Goal: Find contact information: Find specific fact

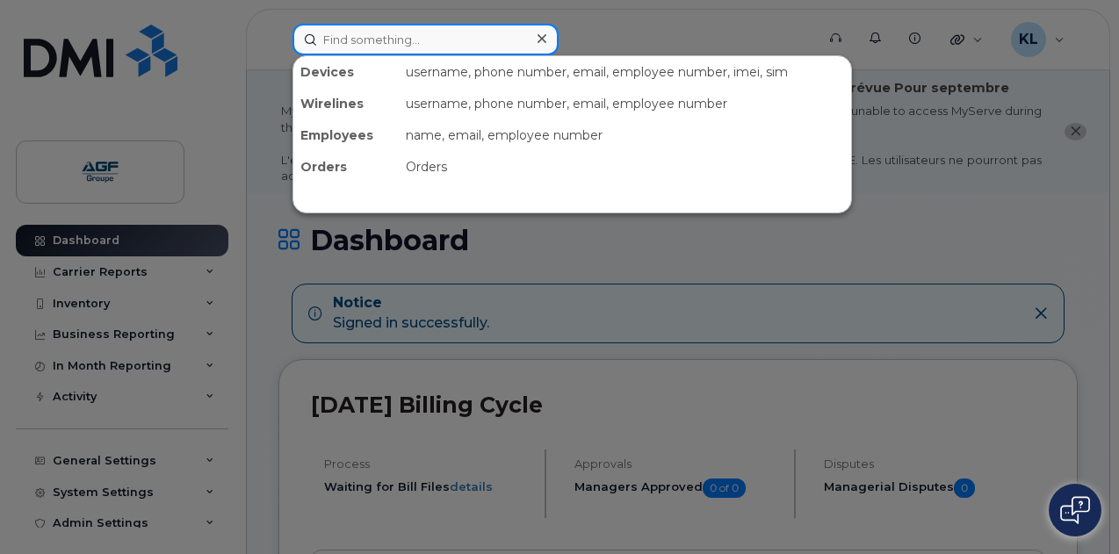
click at [469, 50] on input at bounding box center [425, 40] width 266 height 32
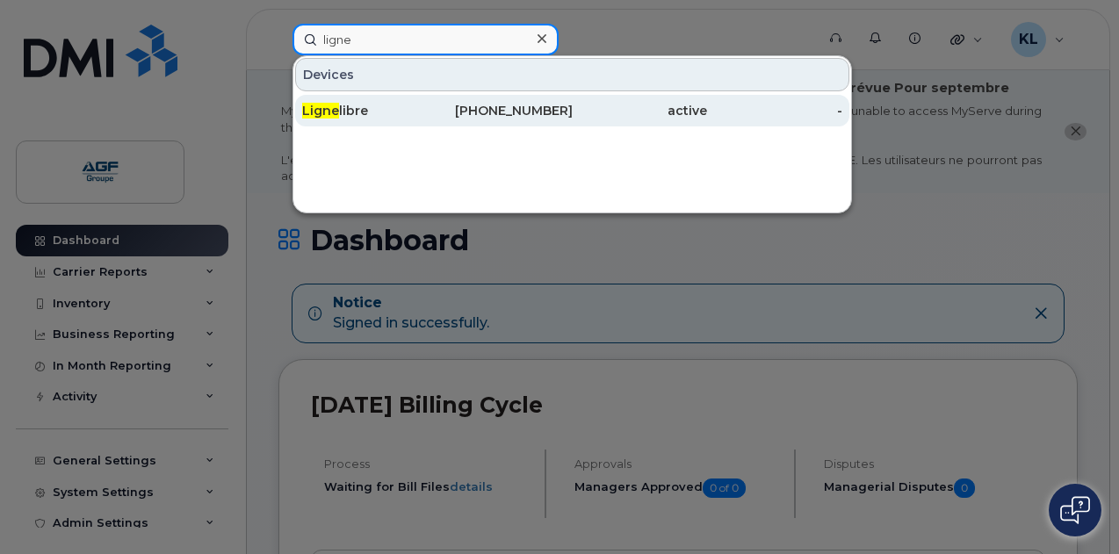
type input "ligne"
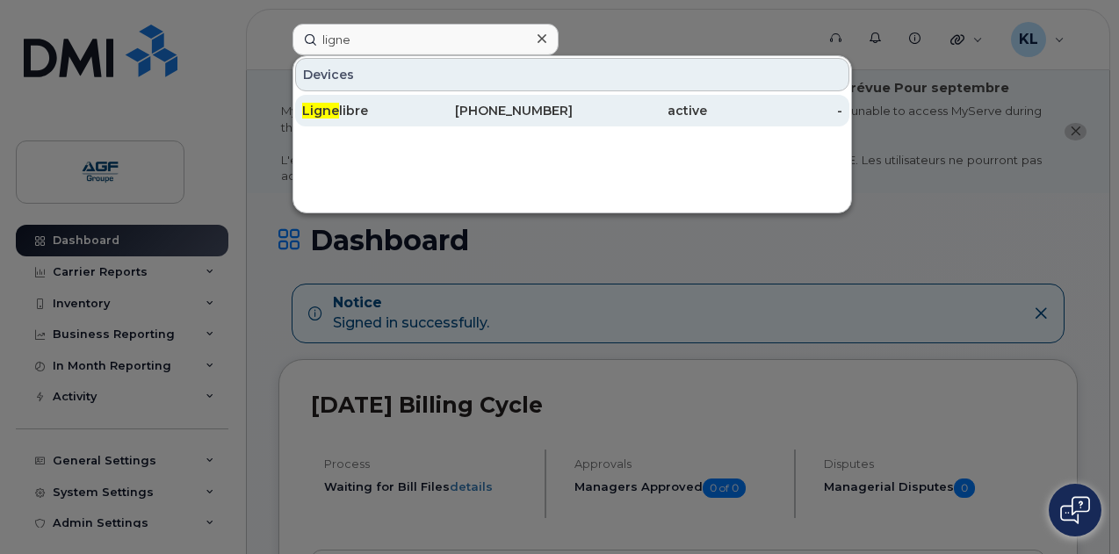
click at [475, 111] on div "514-772-0118" at bounding box center [504, 111] width 135 height 18
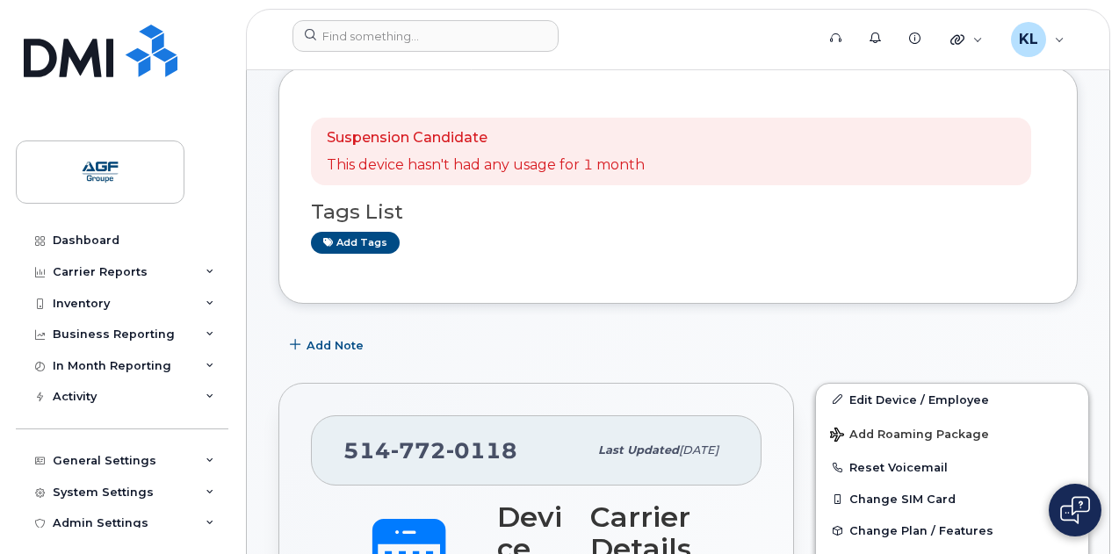
scroll to position [102, 0]
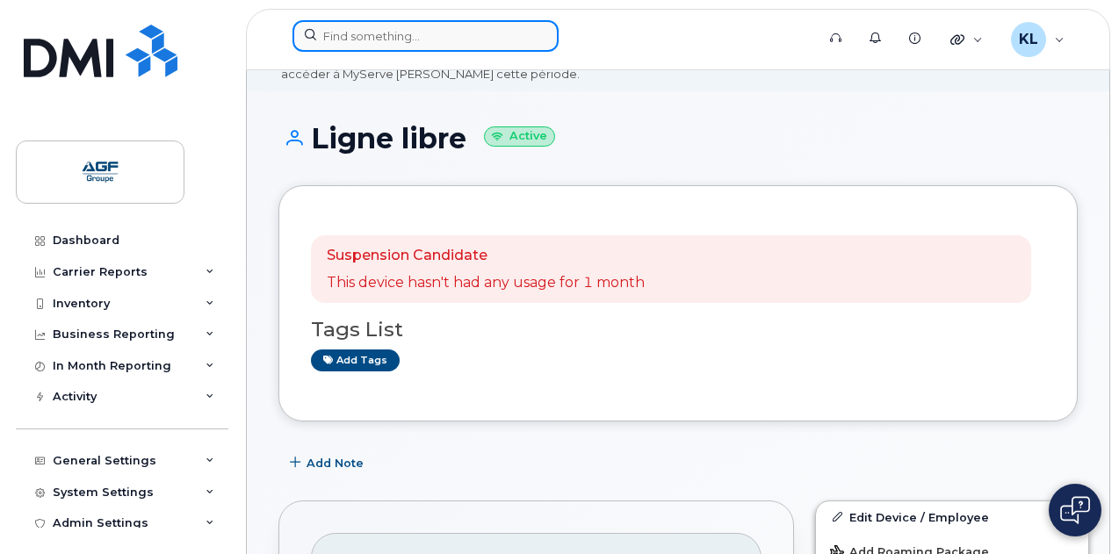
click at [450, 27] on input at bounding box center [425, 36] width 266 height 32
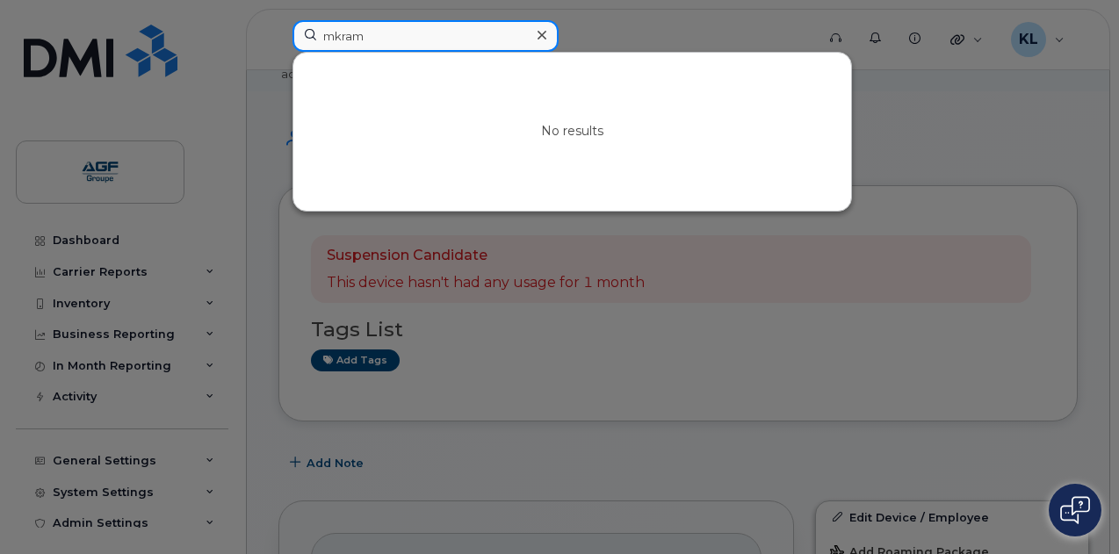
click at [421, 32] on input "mkram" at bounding box center [425, 36] width 266 height 32
type input "makram"
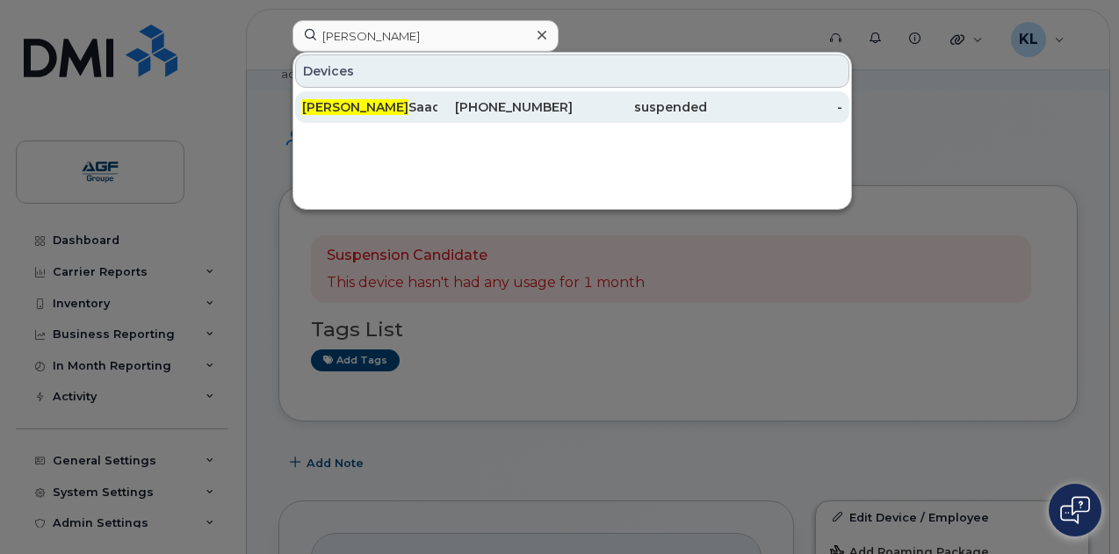
click at [410, 110] on div "Makram Saadi" at bounding box center [369, 107] width 135 height 18
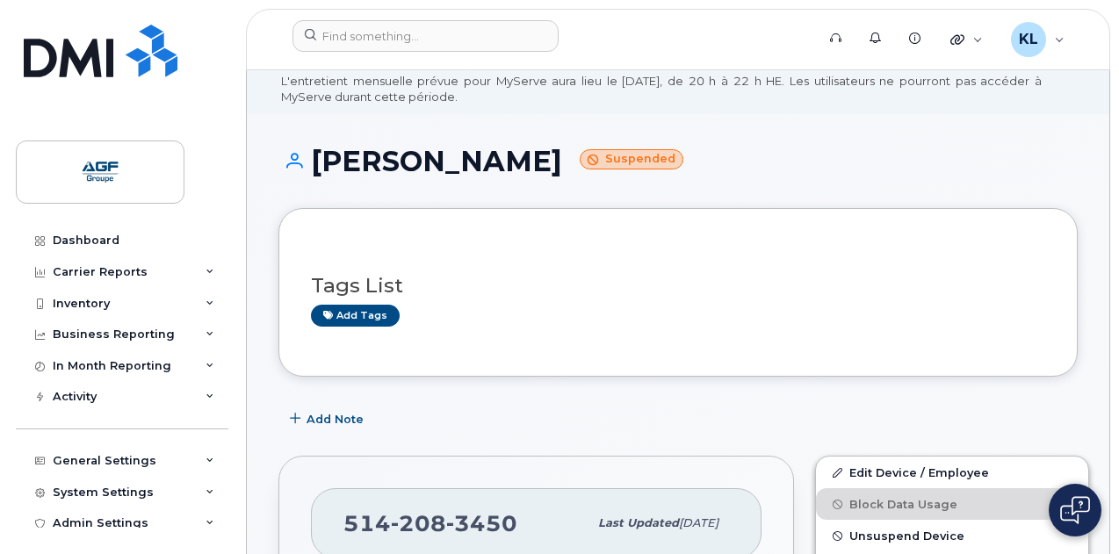
scroll to position [176, 0]
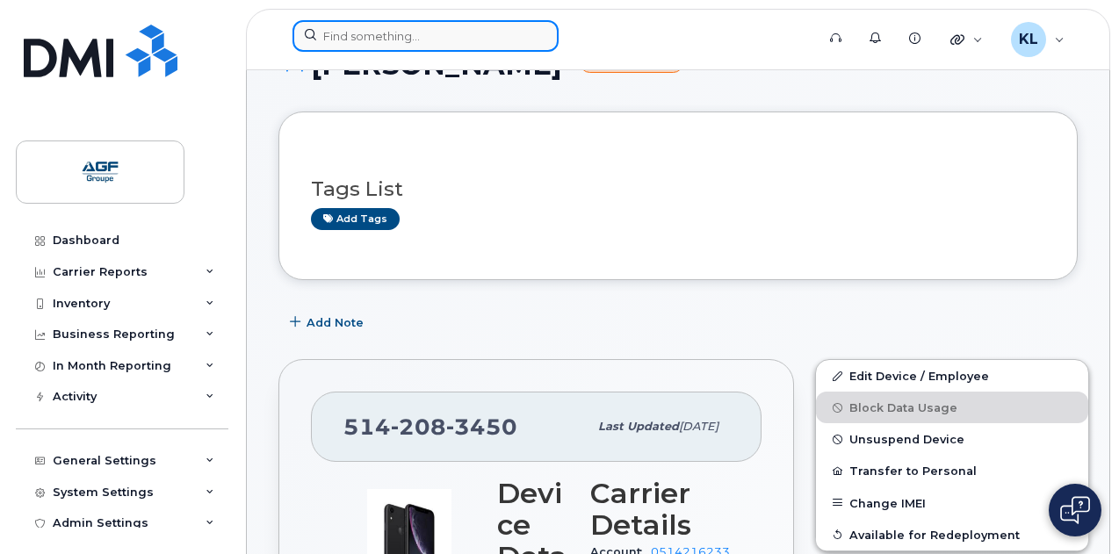
click at [527, 40] on input at bounding box center [425, 36] width 266 height 32
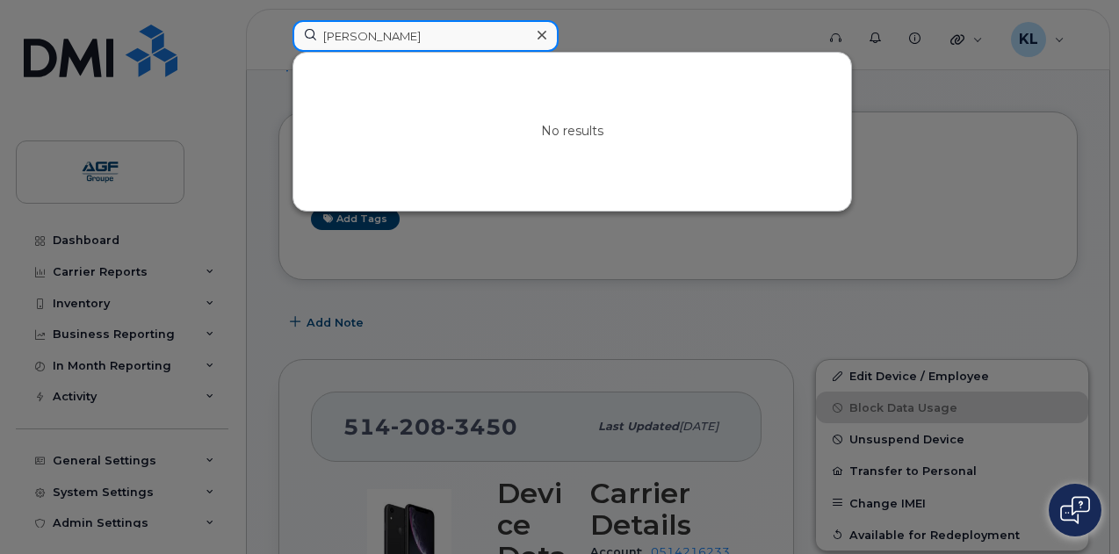
type input "boudreau"
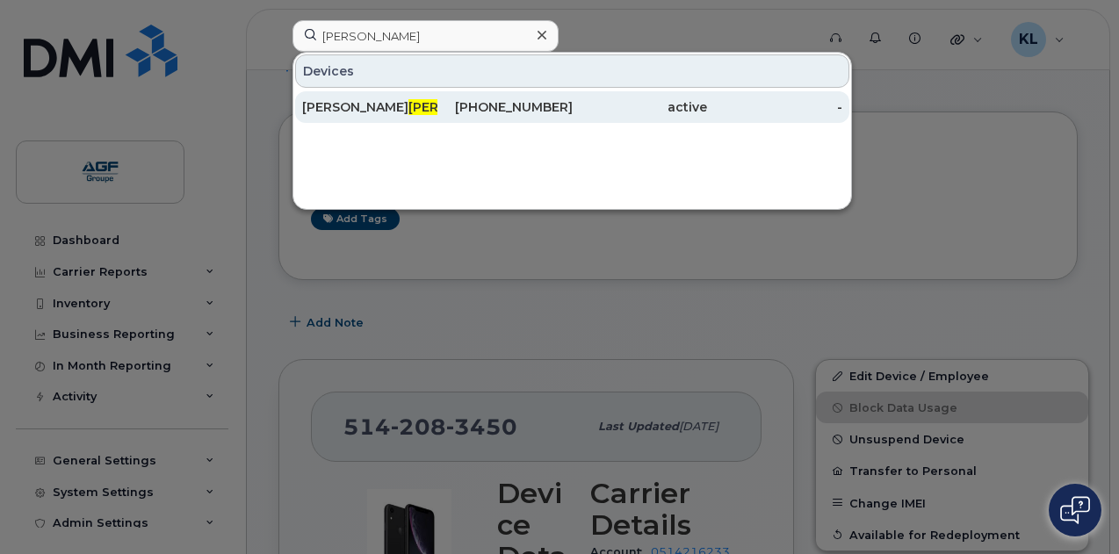
click at [515, 119] on div "226-748-3102" at bounding box center [504, 107] width 135 height 32
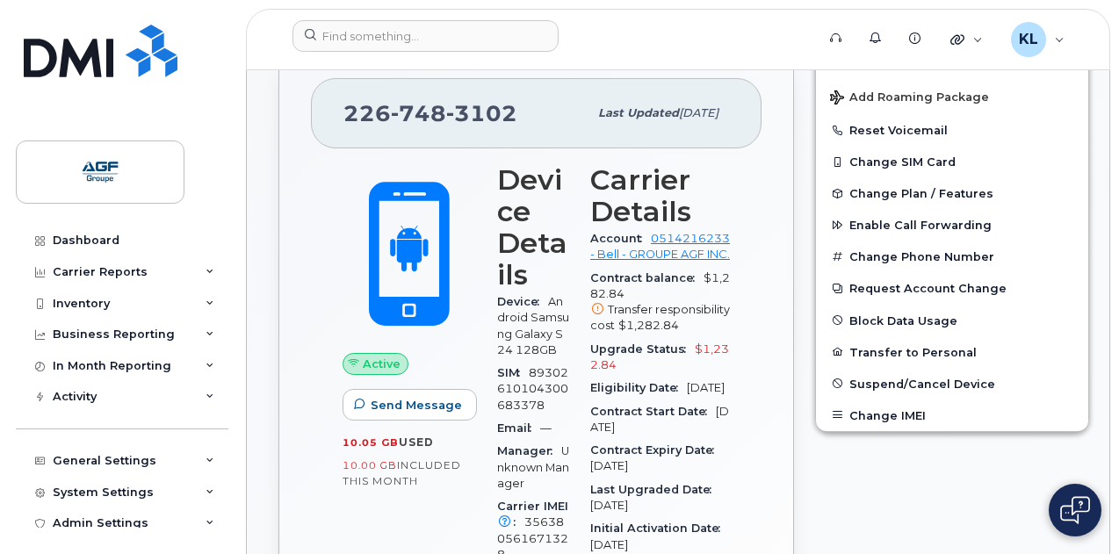
scroll to position [527, 0]
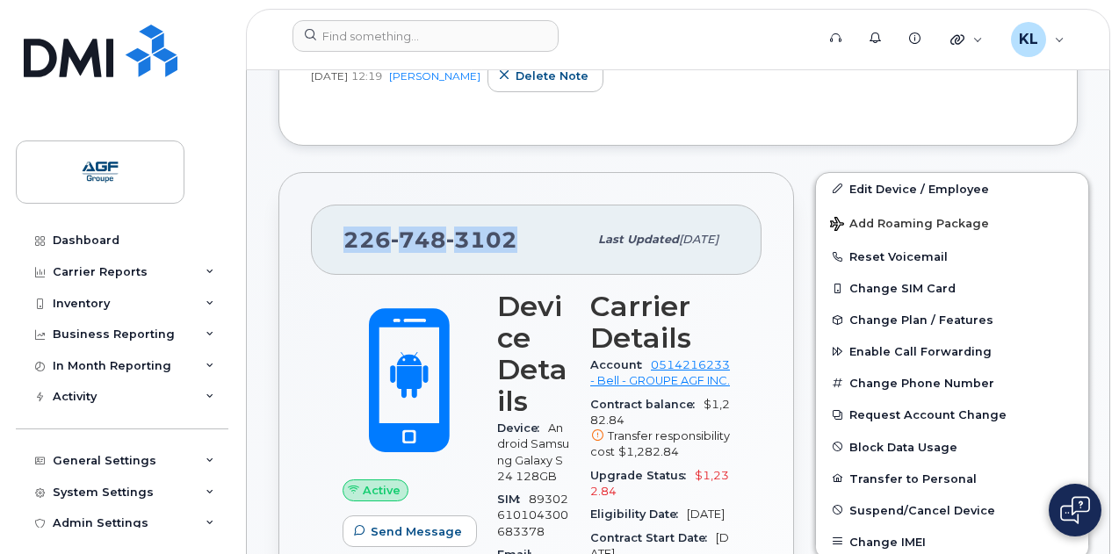
drag, startPoint x: 510, startPoint y: 238, endPoint x: 337, endPoint y: 241, distance: 173.0
click at [337, 241] on div "226 748 3102 Last updated Aug 06, 2025" at bounding box center [536, 240] width 451 height 70
copy span "226 748 3102"
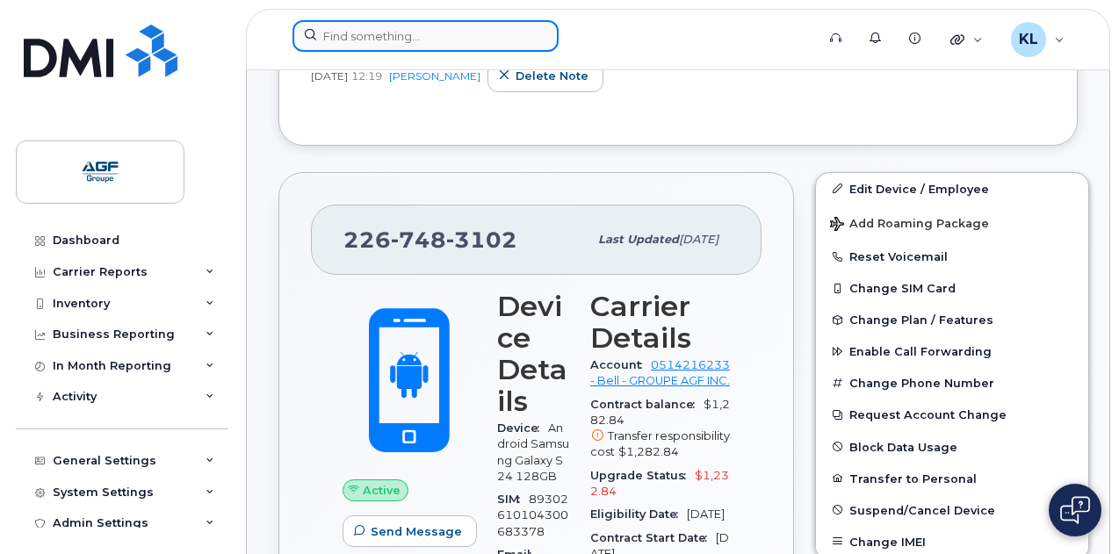
click at [458, 34] on input at bounding box center [425, 36] width 266 height 32
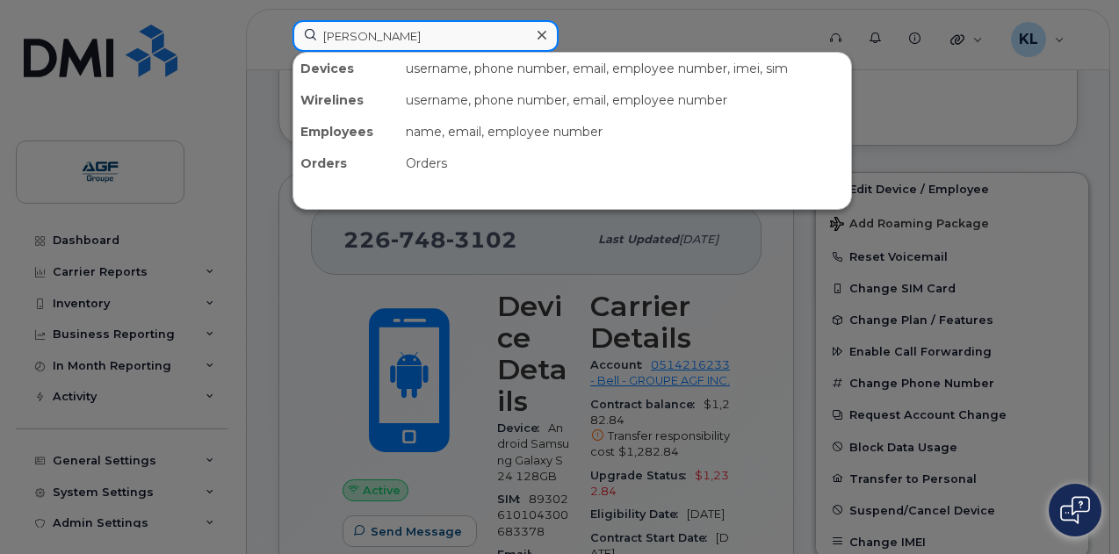
type input "jason"
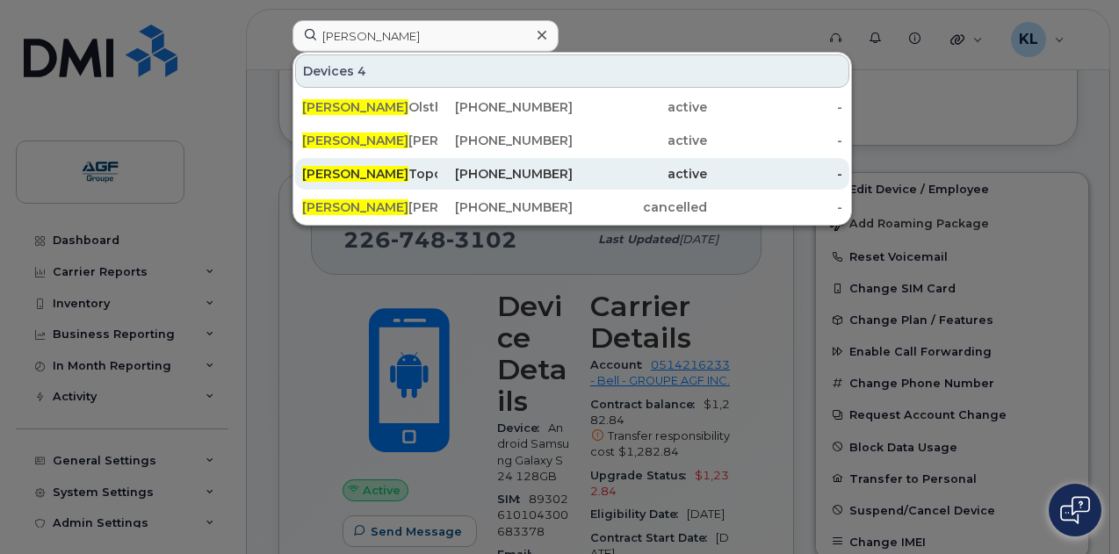
click at [446, 175] on div "819-699-5465" at bounding box center [504, 174] width 135 height 18
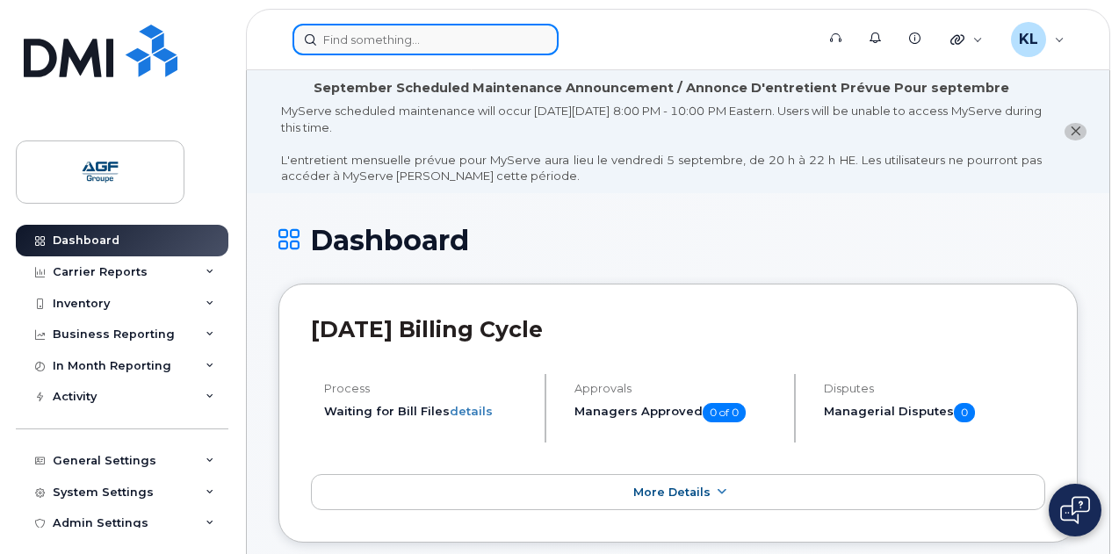
click at [466, 30] on input at bounding box center [425, 40] width 266 height 32
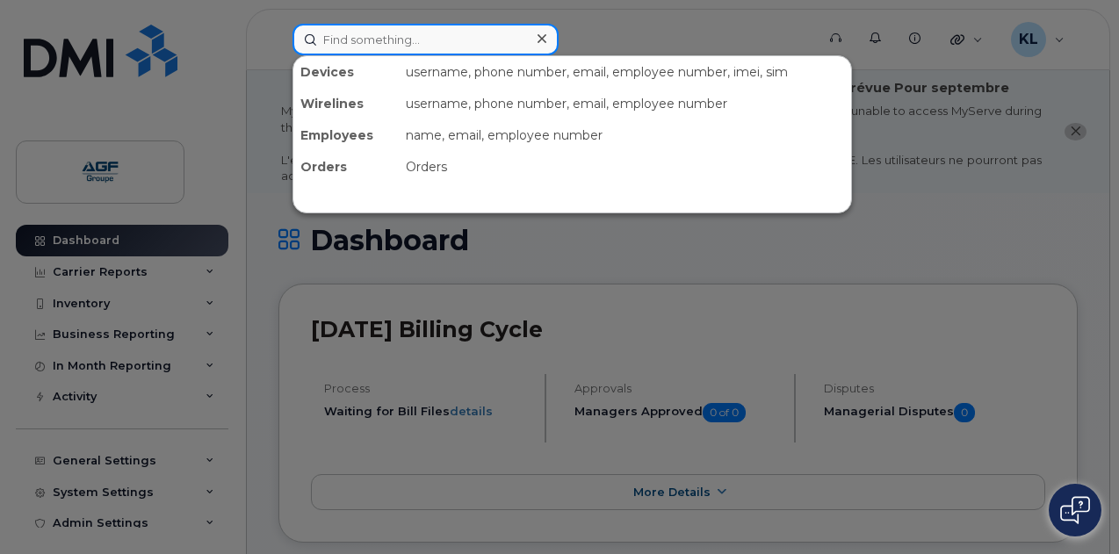
paste input "5195806912"
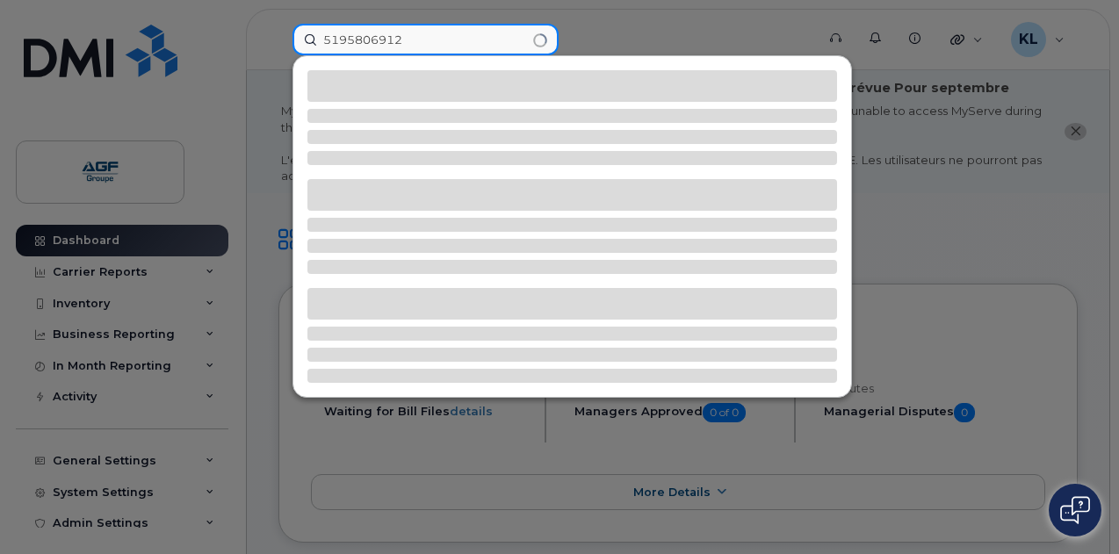
type input "5195806912"
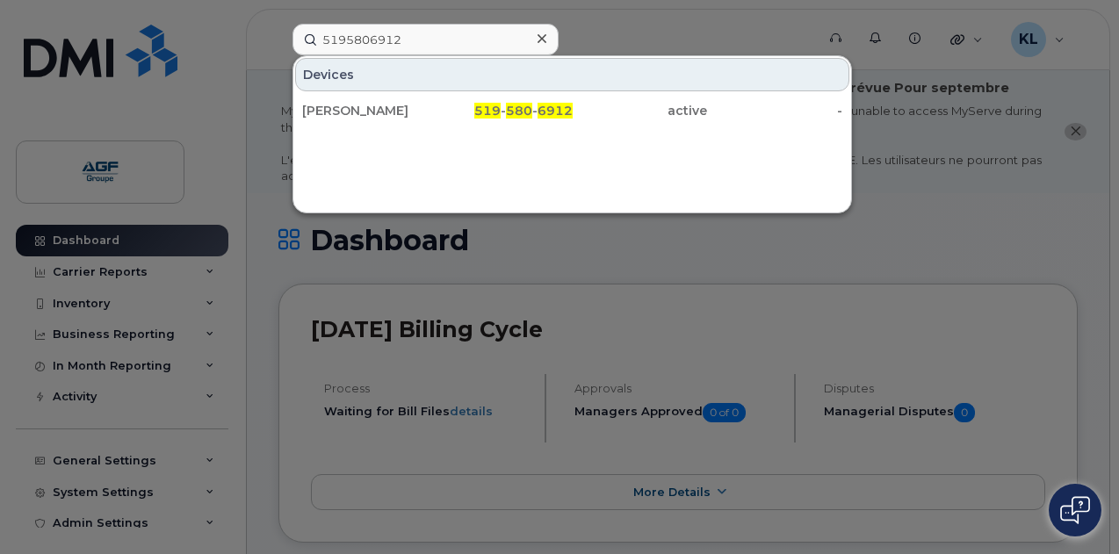
click at [426, 106] on div "[PERSON_NAME]" at bounding box center [369, 111] width 135 height 18
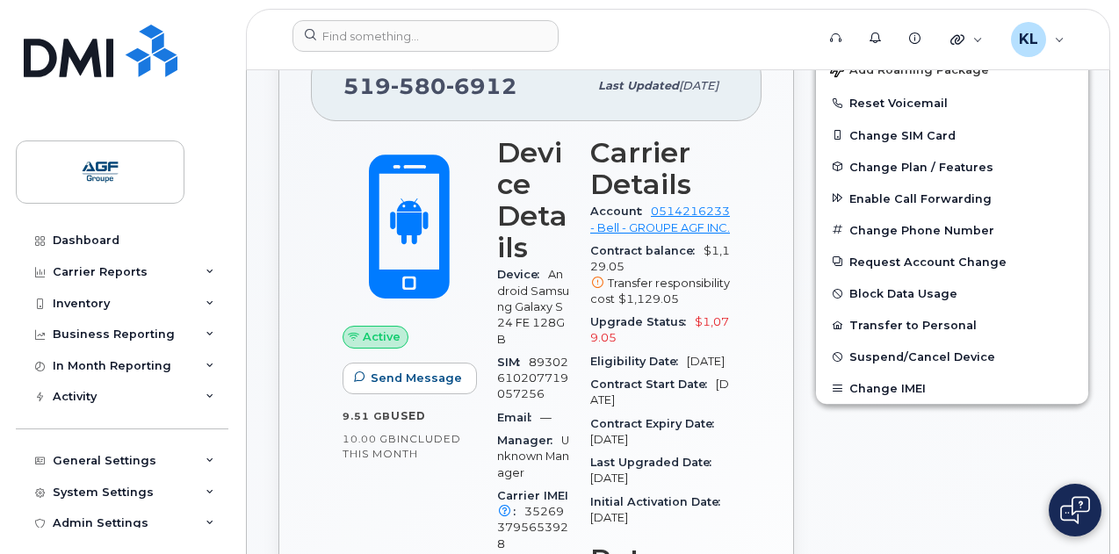
scroll to position [527, 0]
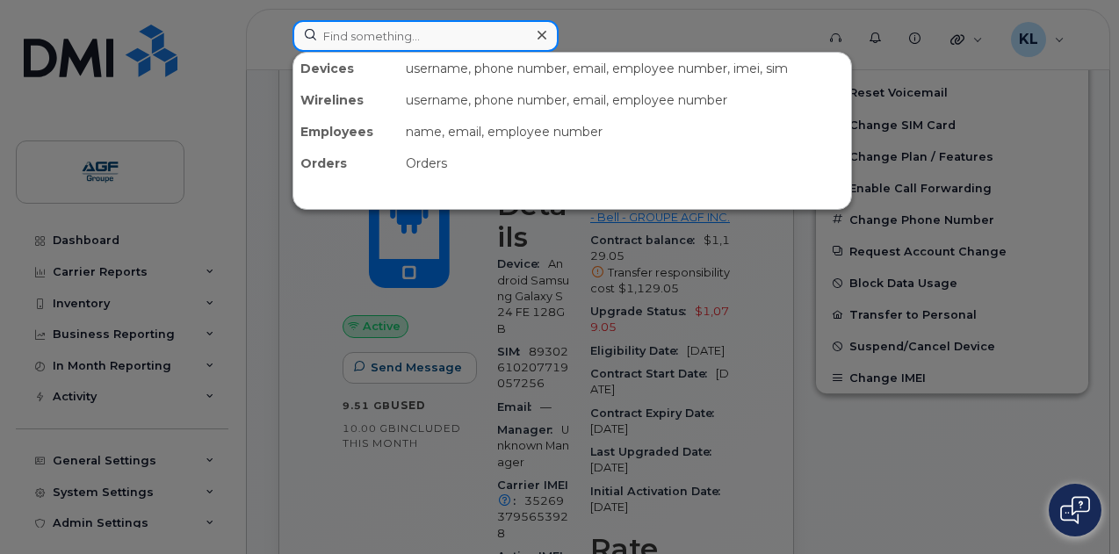
click at [437, 41] on input at bounding box center [425, 36] width 266 height 32
paste input "4382700376"
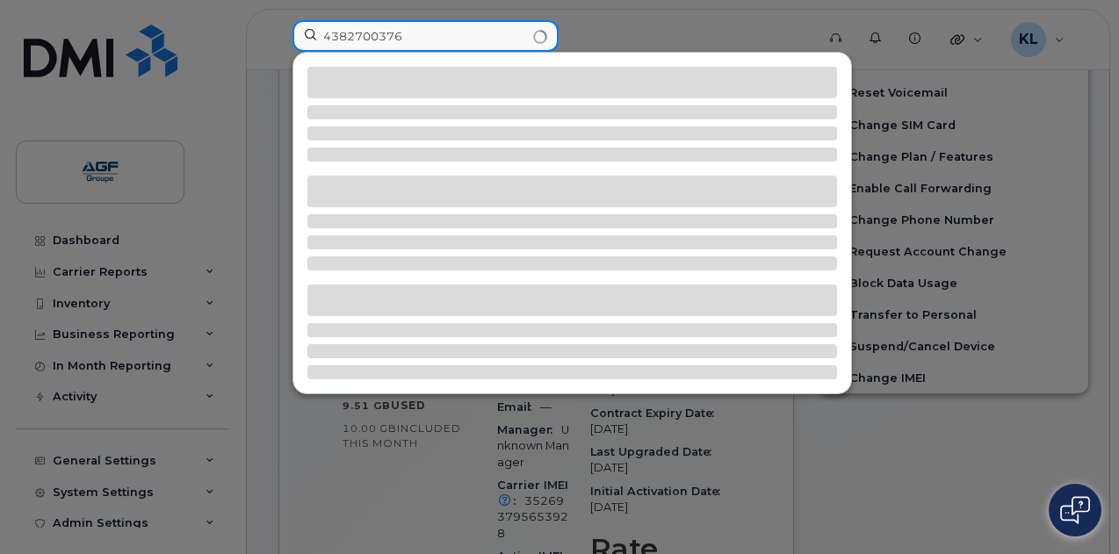
type input "4382700376"
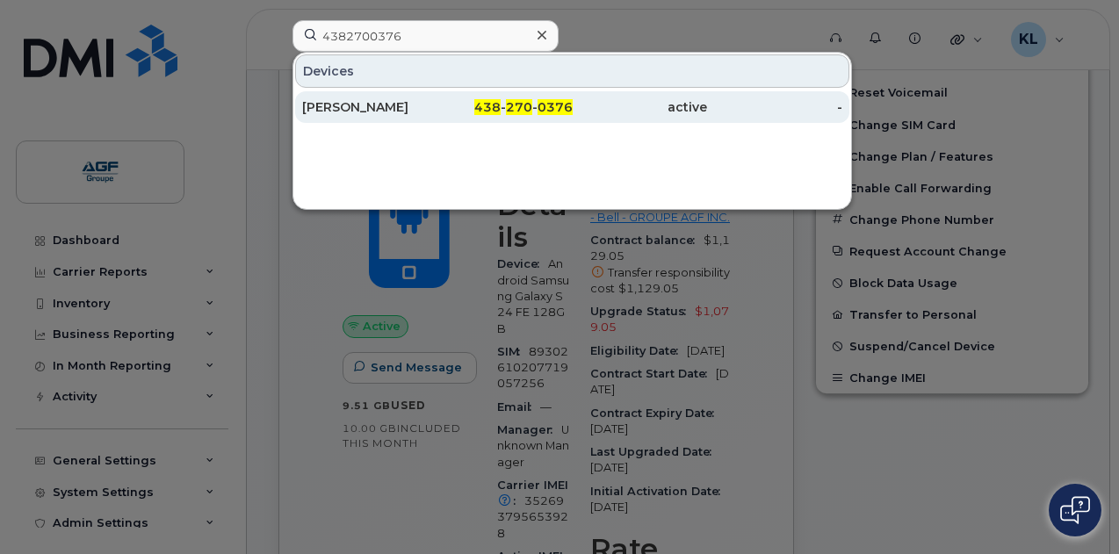
click at [435, 96] on div "[PERSON_NAME]" at bounding box center [369, 107] width 135 height 32
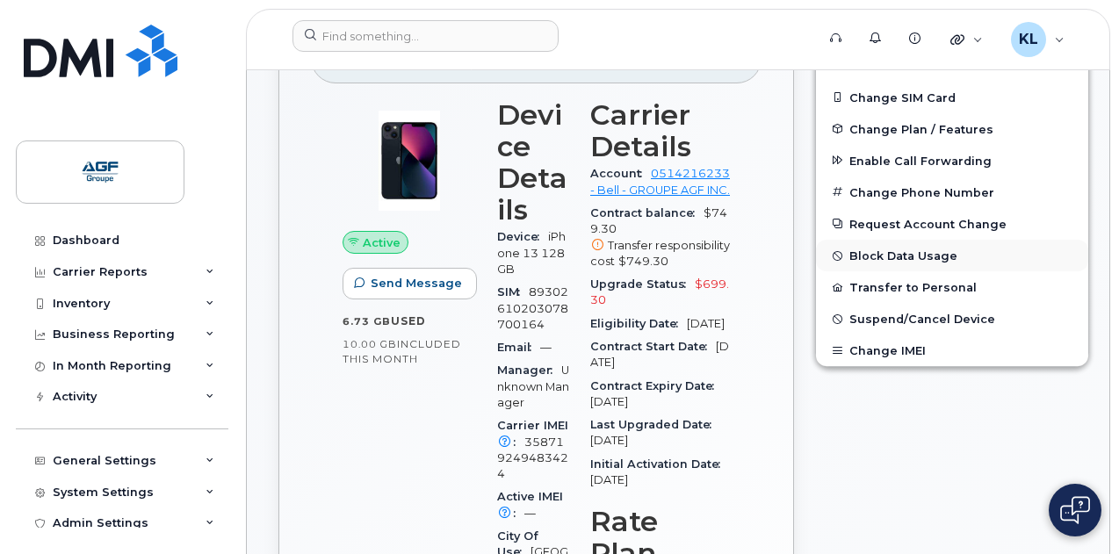
scroll to position [527, 0]
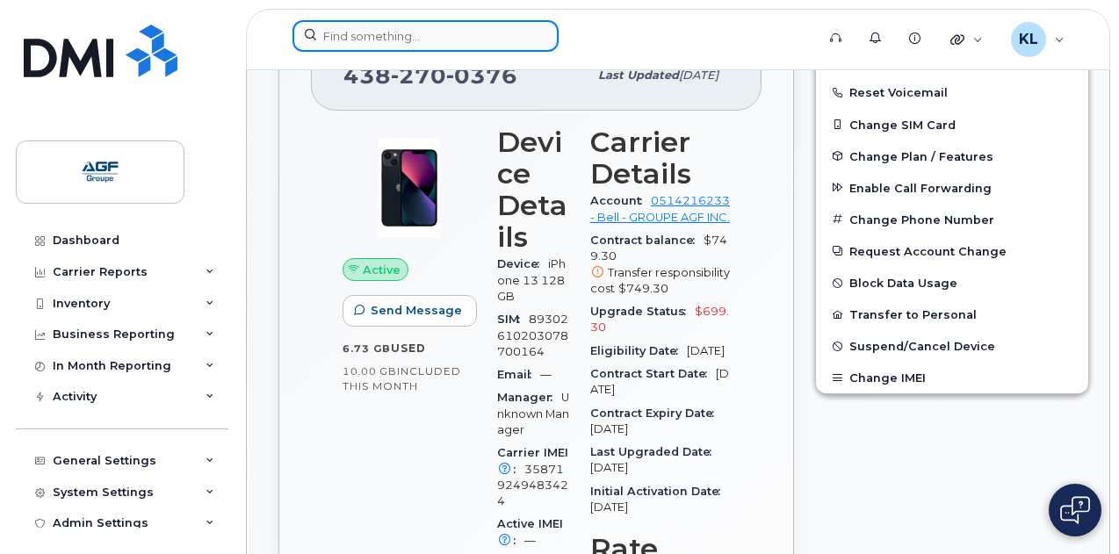
click at [420, 47] on input at bounding box center [425, 36] width 266 height 32
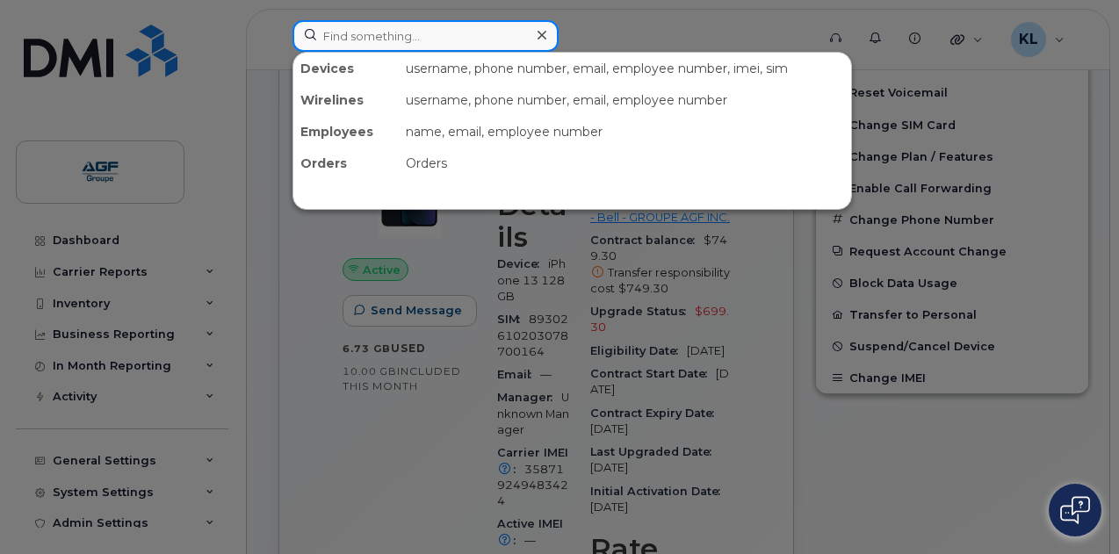
paste input "4167065521"
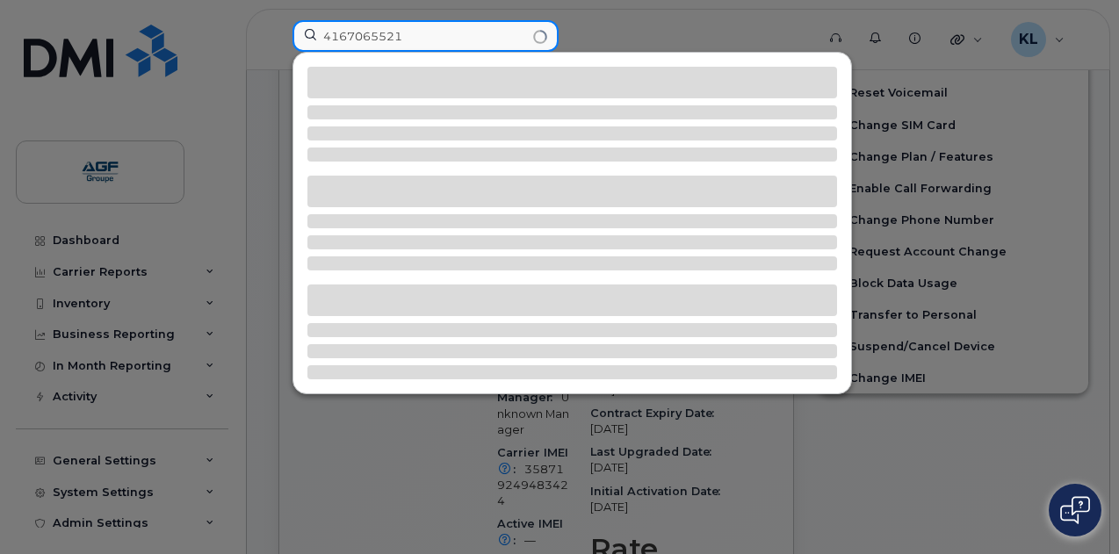
type input "4167065521"
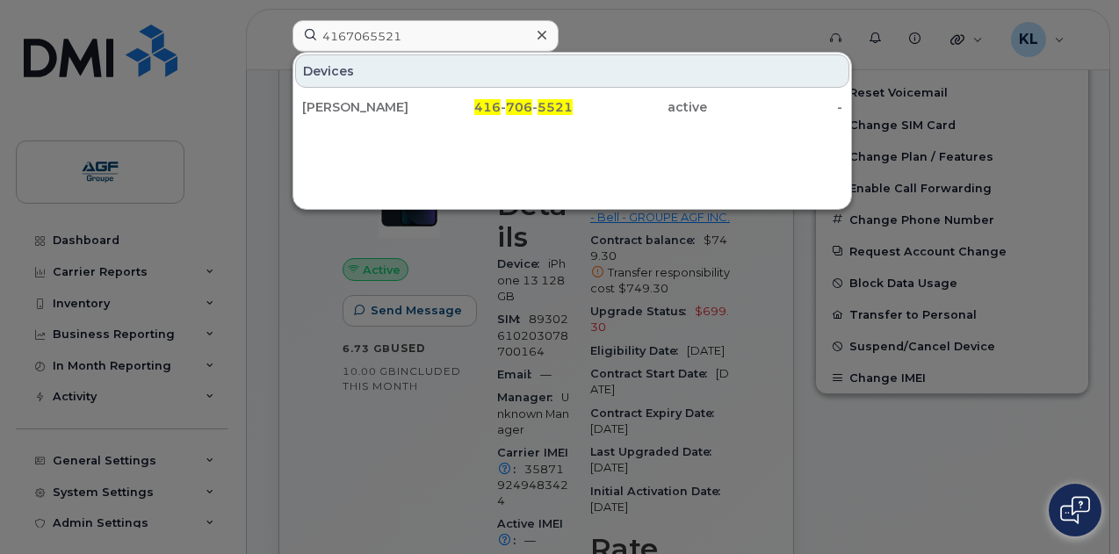
drag, startPoint x: 443, startPoint y: 100, endPoint x: 422, endPoint y: 182, distance: 84.4
click at [442, 100] on div "416 - 706 - 5521" at bounding box center [504, 107] width 135 height 18
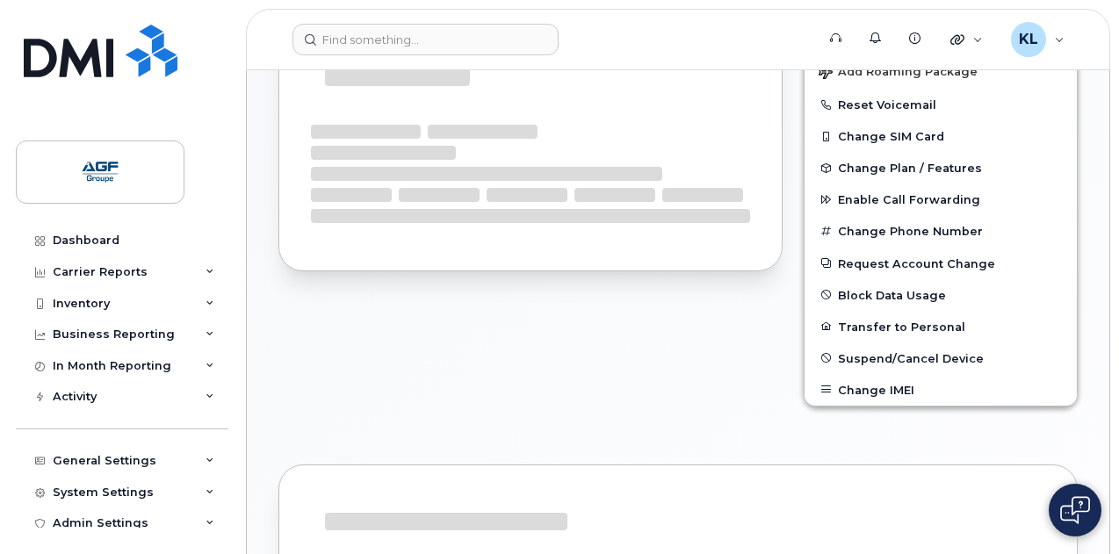
scroll to position [546, 0]
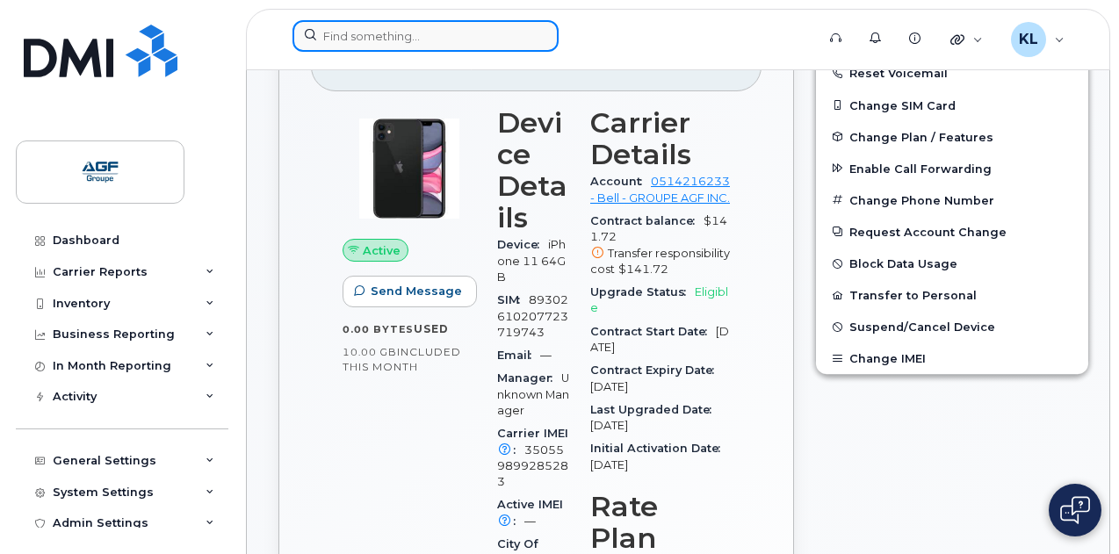
click at [398, 36] on input at bounding box center [425, 36] width 266 height 32
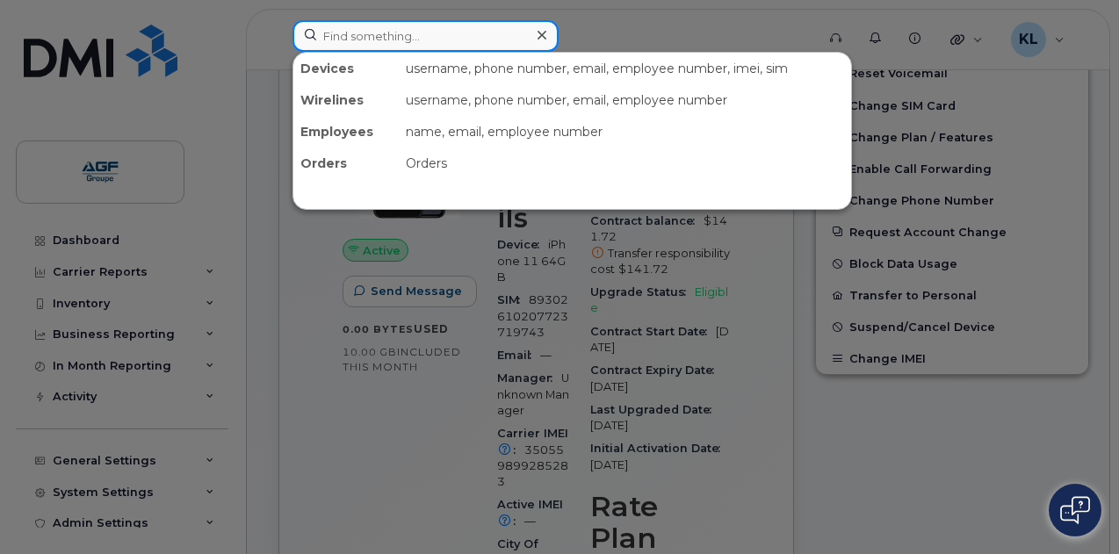
paste input "8193808939"
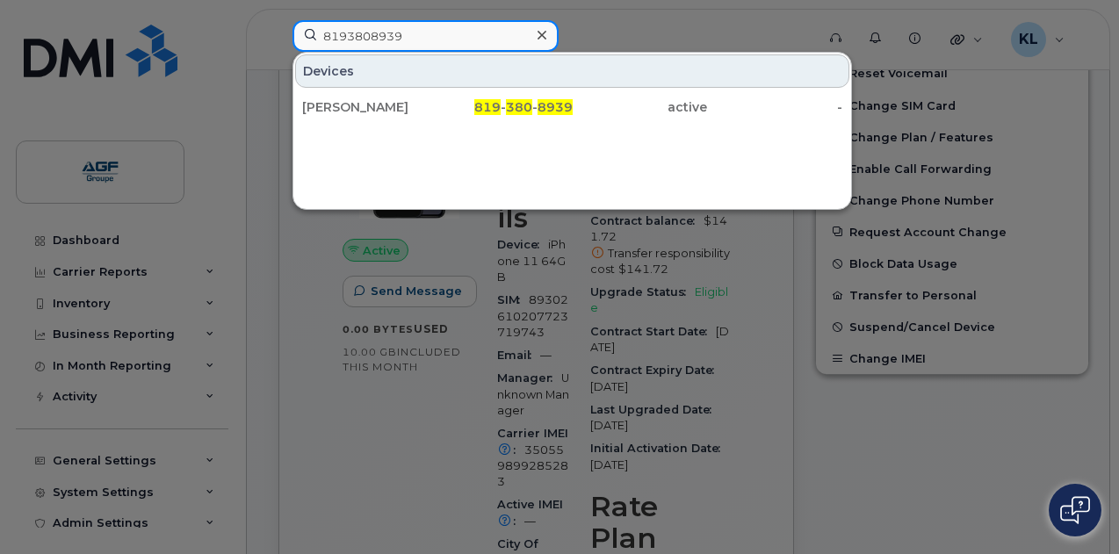
type input "8193808939"
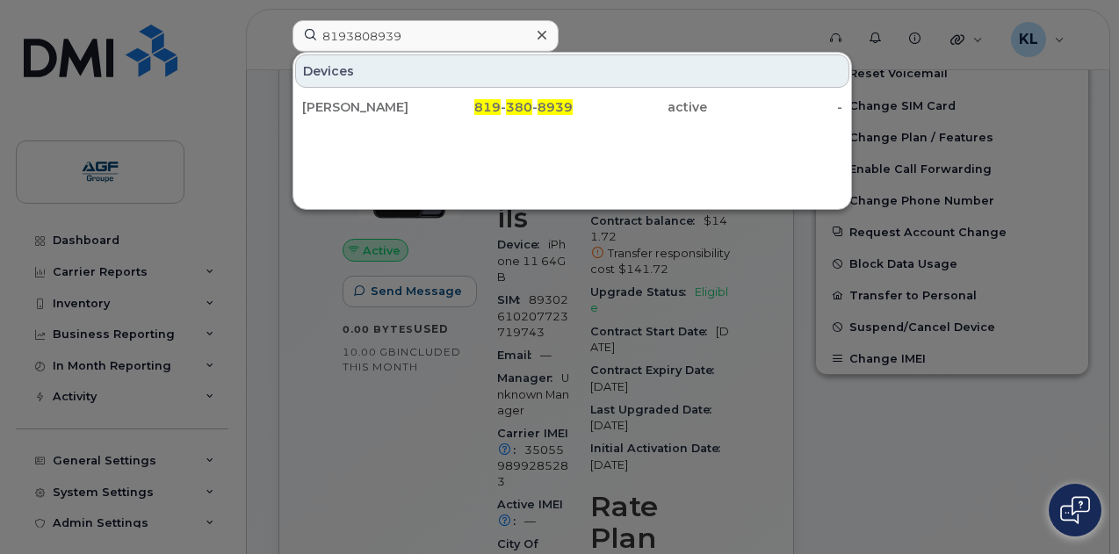
click at [419, 102] on div "[PERSON_NAME]" at bounding box center [369, 107] width 135 height 18
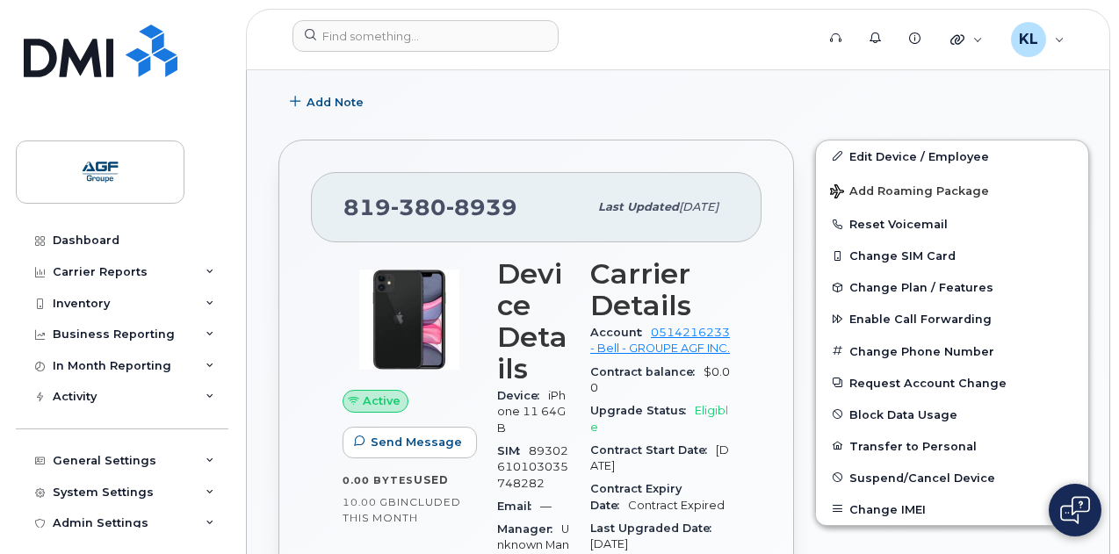
scroll to position [510, 0]
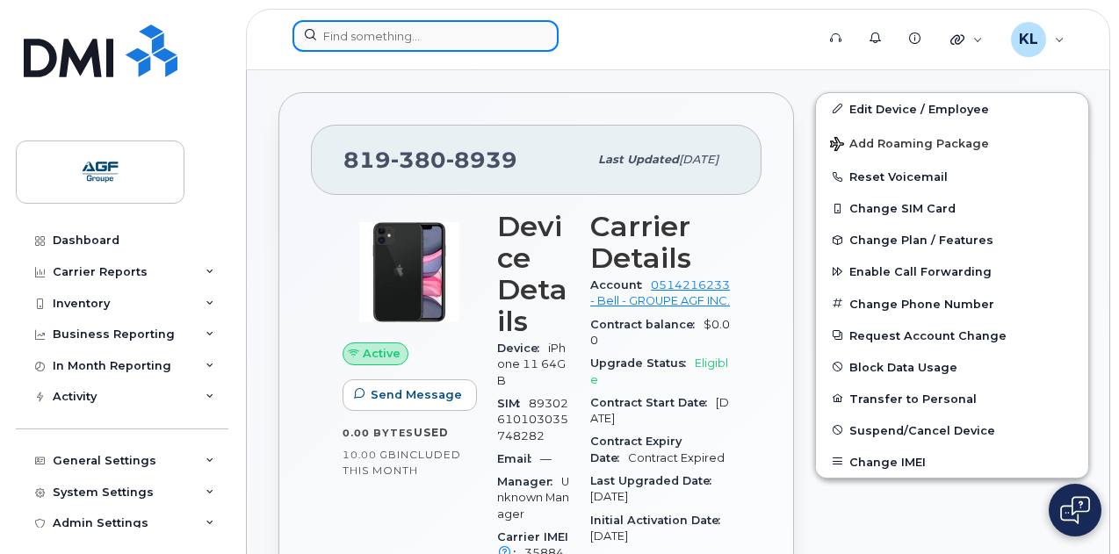
click at [473, 43] on input at bounding box center [425, 36] width 266 height 32
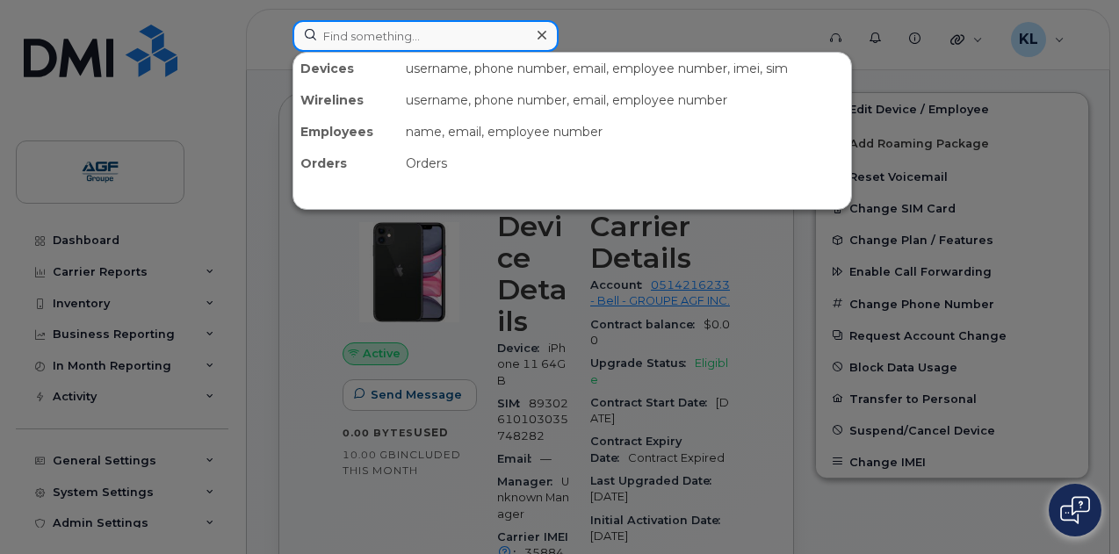
paste input "5813974281"
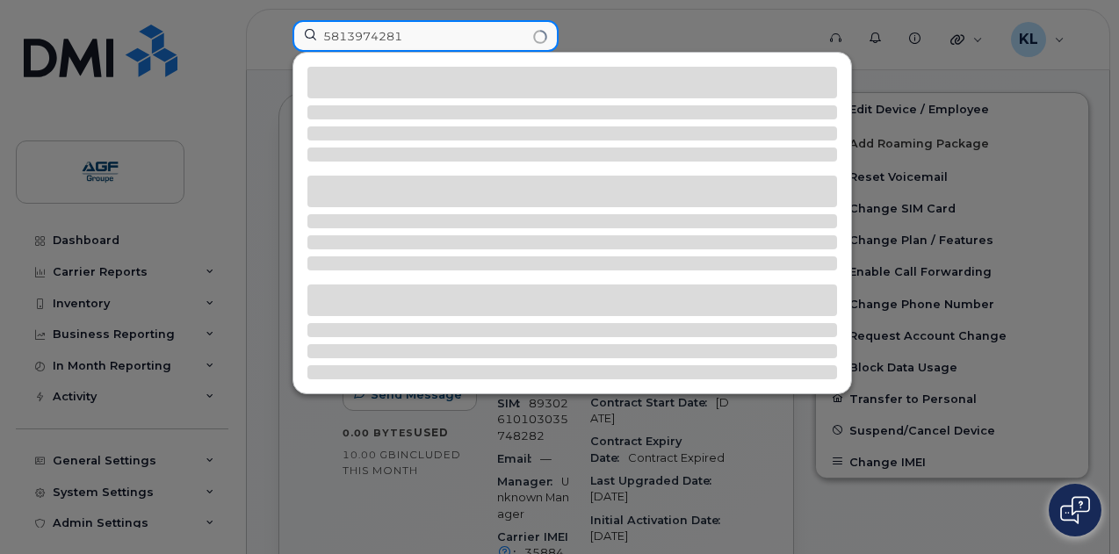
type input "5813974281"
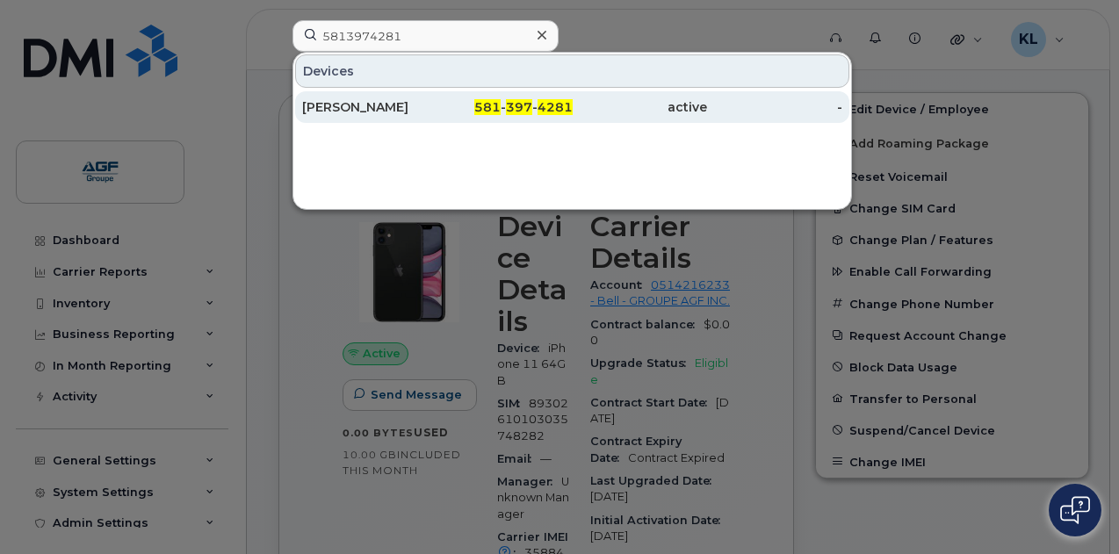
click at [437, 91] on div "[PERSON_NAME]" at bounding box center [369, 107] width 135 height 32
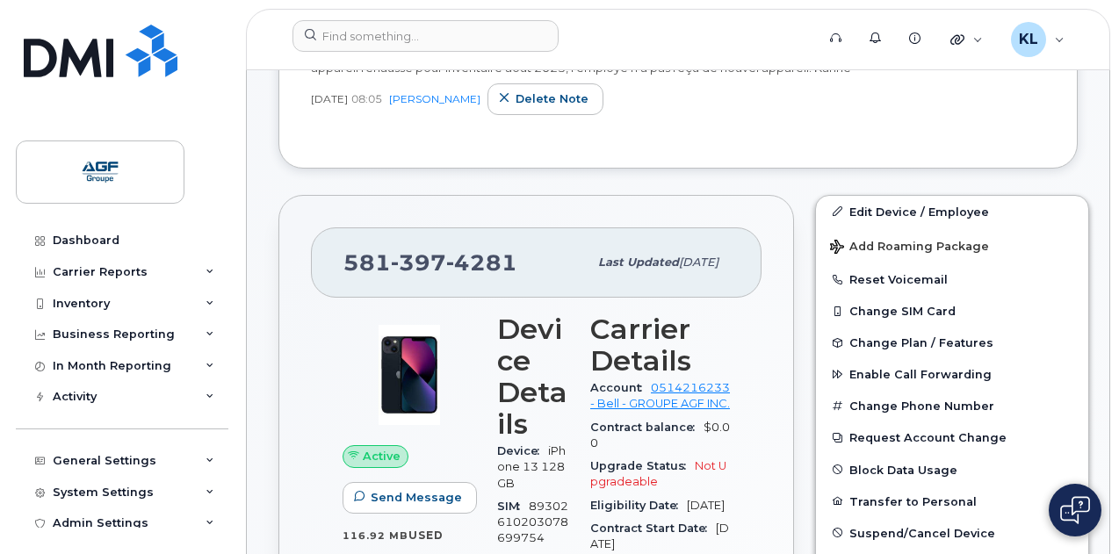
scroll to position [615, 0]
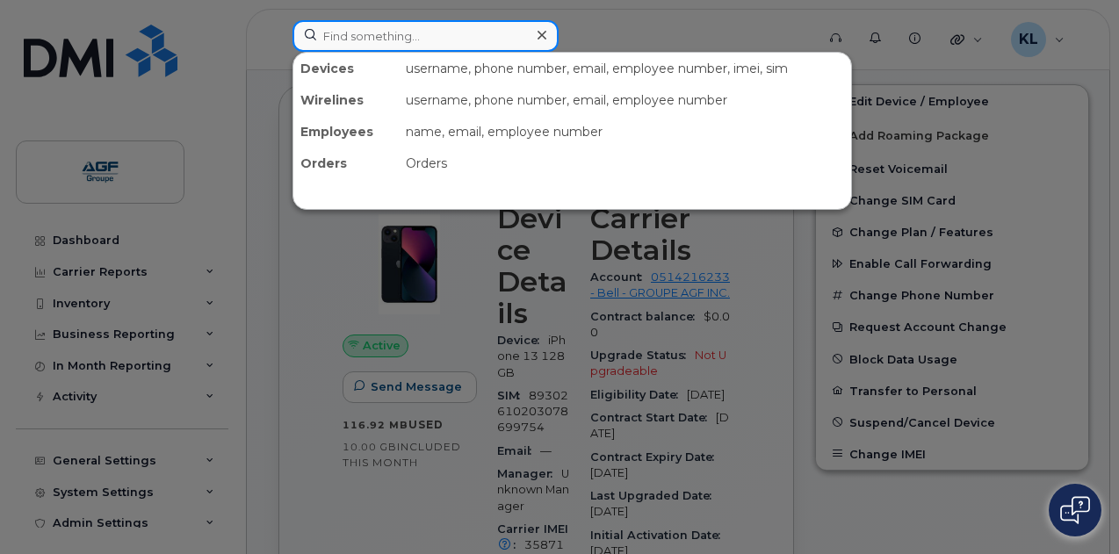
click at [482, 41] on input at bounding box center [425, 36] width 266 height 32
paste input "7059200574"
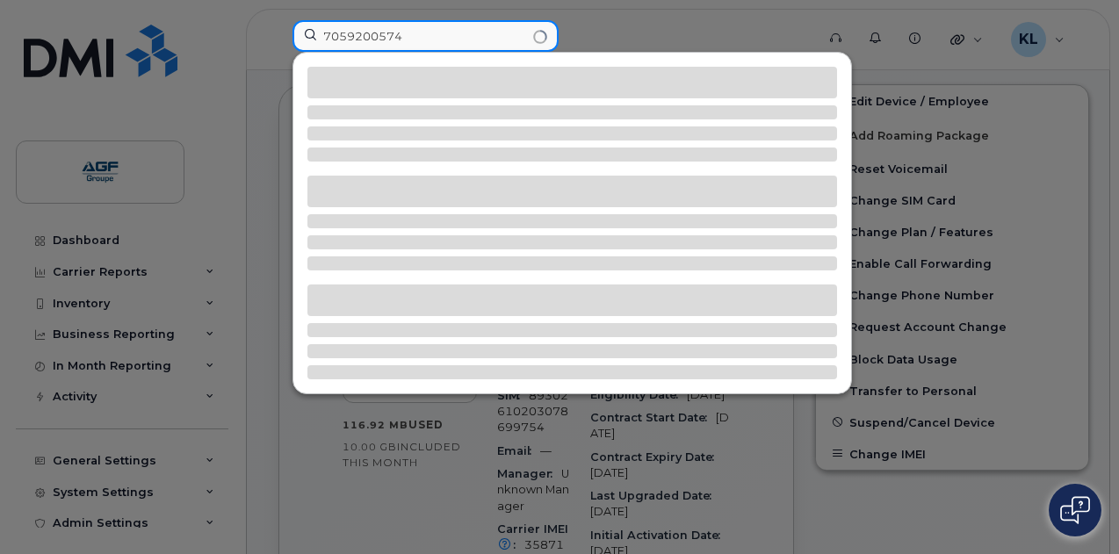
type input "7059200574"
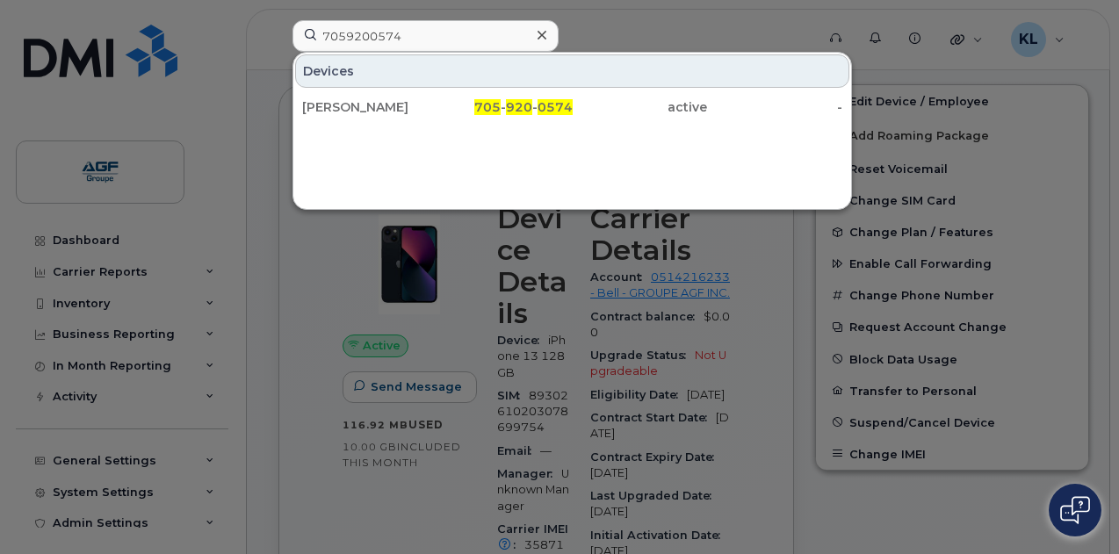
click at [467, 108] on div "705 - 920 - 0574" at bounding box center [504, 107] width 135 height 18
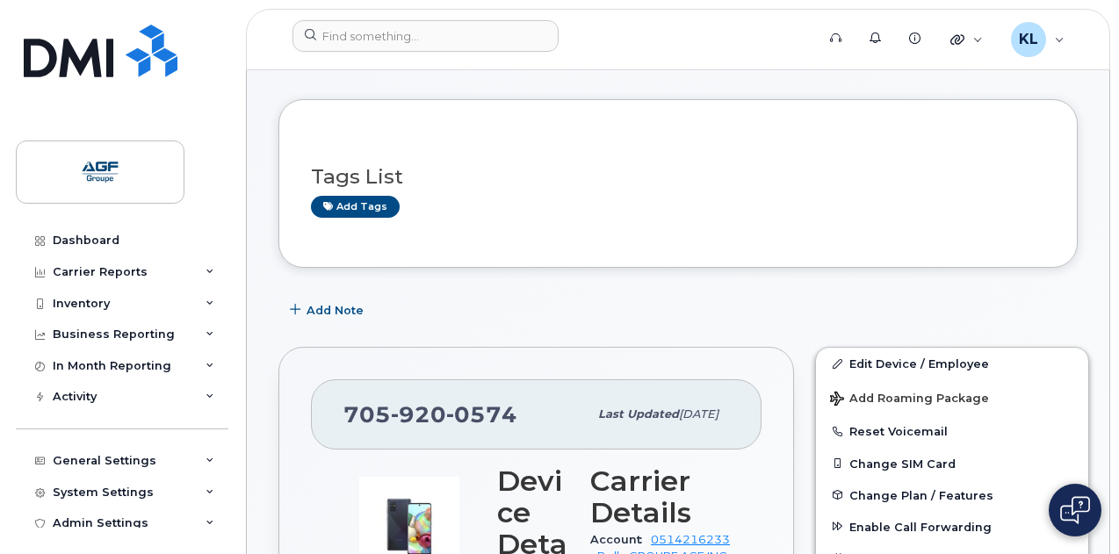
scroll to position [351, 0]
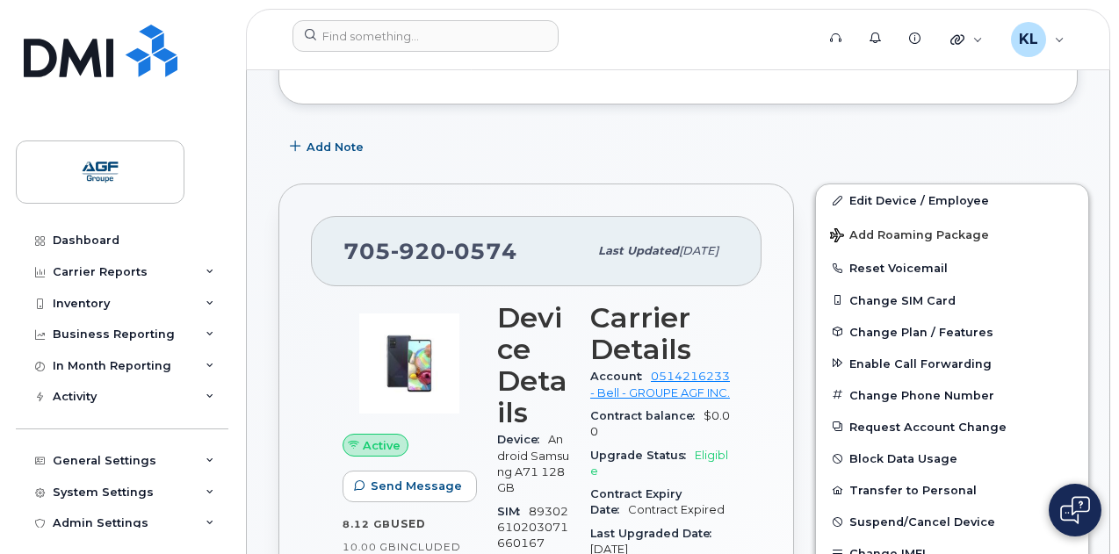
click at [519, 247] on div "[PHONE_NUMBER]" at bounding box center [465, 251] width 244 height 37
drag, startPoint x: 512, startPoint y: 249, endPoint x: 347, endPoint y: 254, distance: 165.2
click at [347, 254] on span "705 920 0574" at bounding box center [430, 251] width 174 height 26
copy span "705 920 0574"
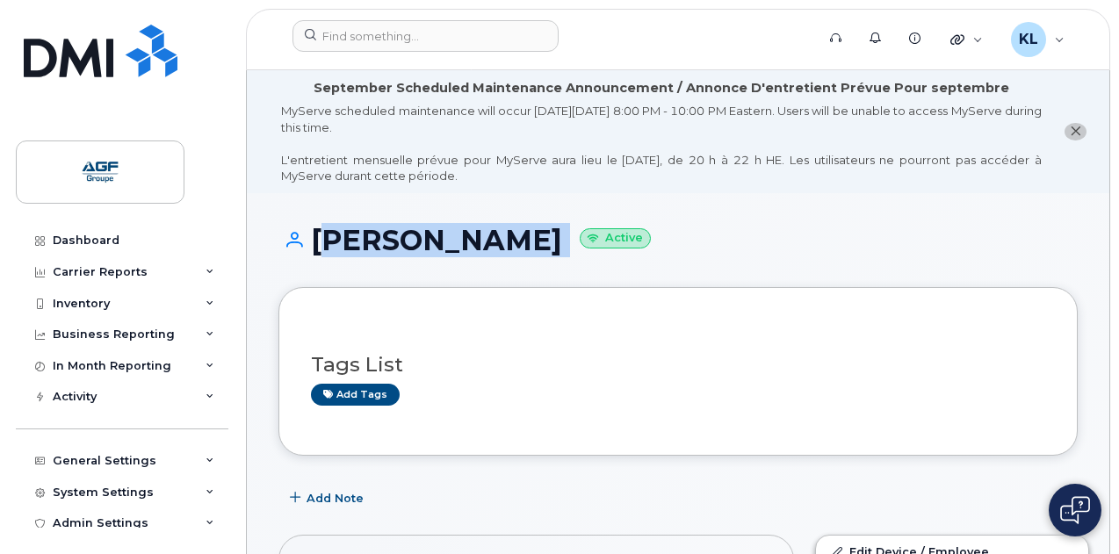
drag, startPoint x: 573, startPoint y: 243, endPoint x: 321, endPoint y: 254, distance: 252.3
click at [321, 254] on h1 "Michel Lampman Active" at bounding box center [677, 240] width 799 height 31
copy h1 "[PERSON_NAME]"
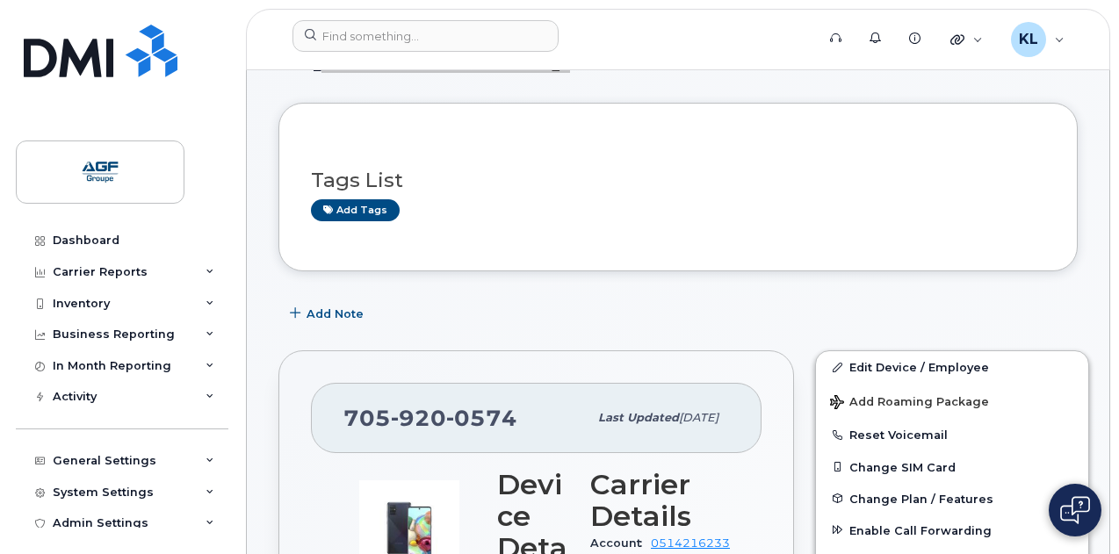
scroll to position [263, 0]
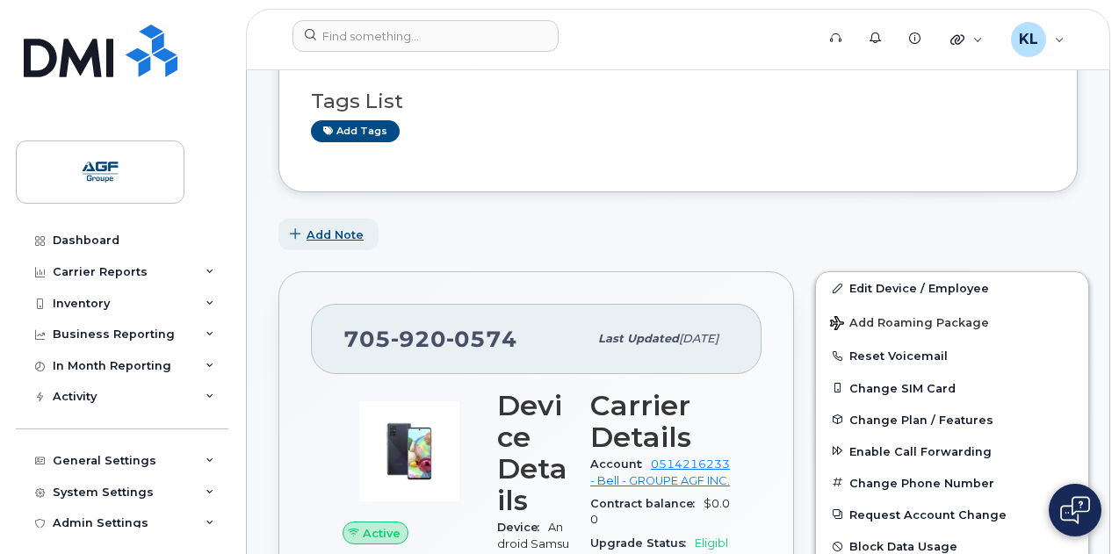
click at [339, 241] on span "Add Note" at bounding box center [335, 235] width 57 height 17
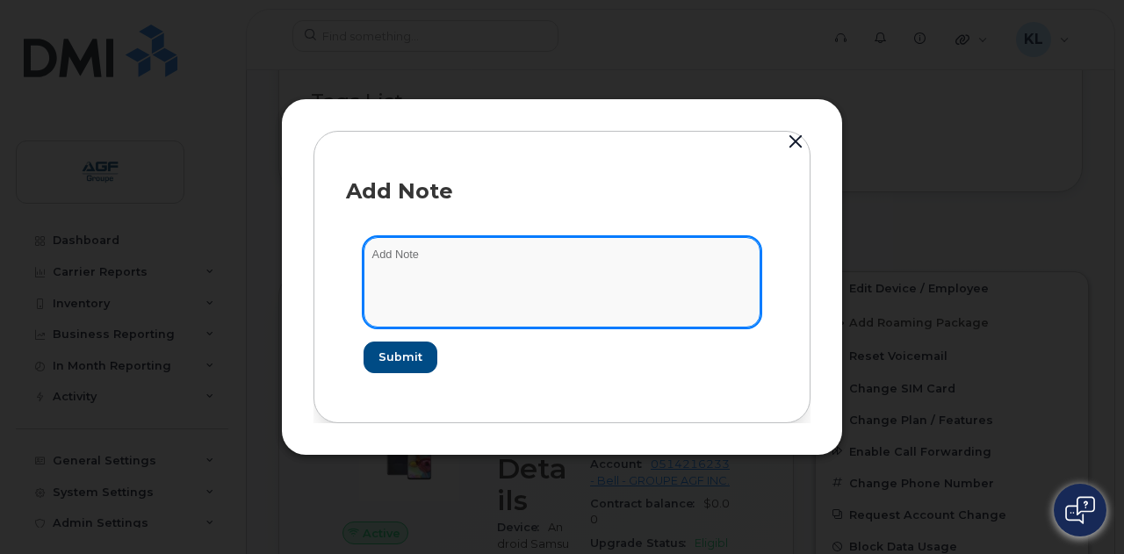
click at [517, 261] on textarea at bounding box center [562, 282] width 397 height 90
type textarea "Appareil rehaussé pour inventaire"
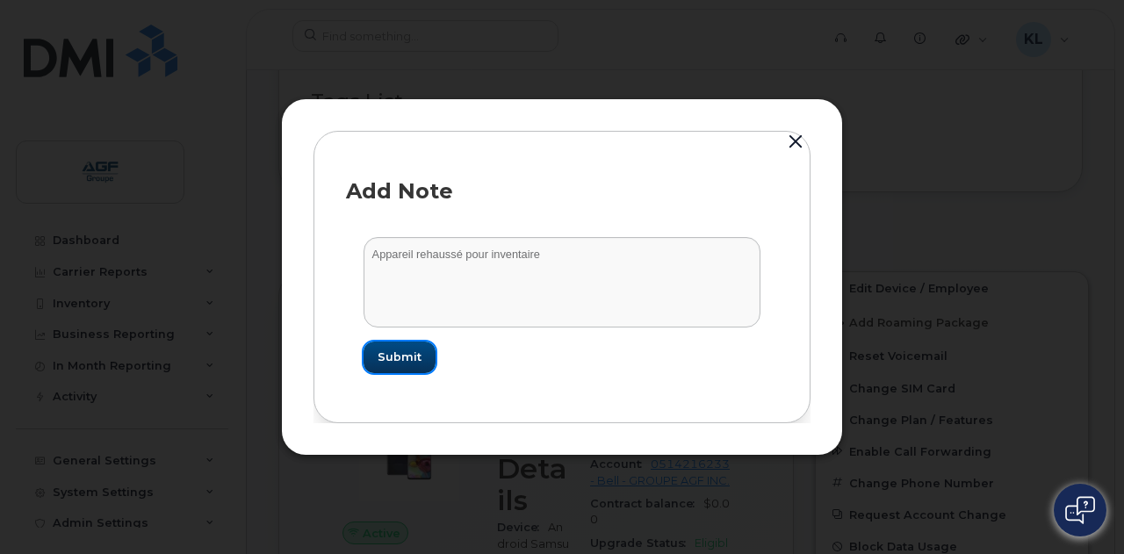
click at [418, 343] on button "Submit" at bounding box center [400, 358] width 72 height 32
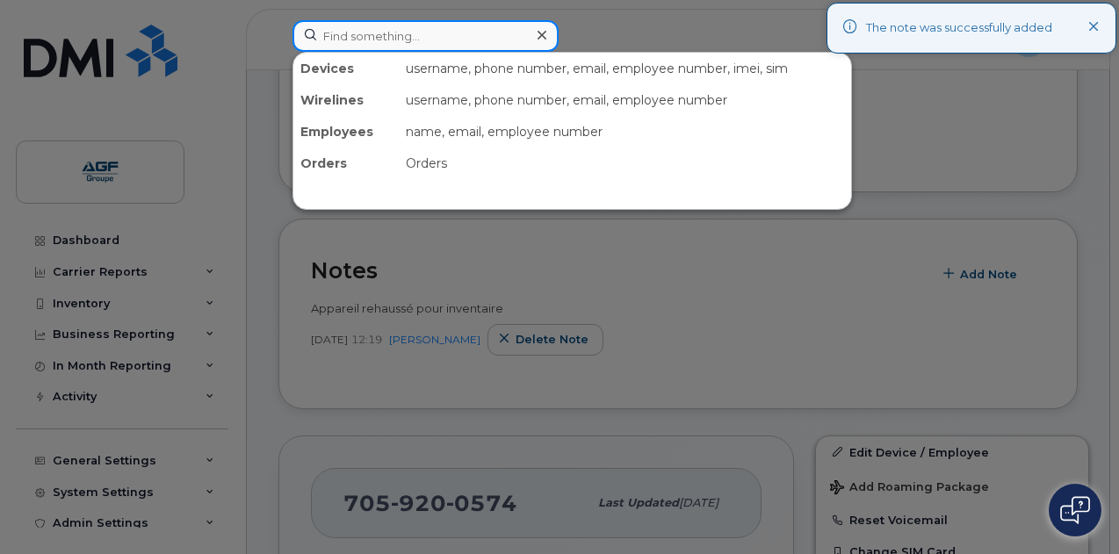
click at [418, 32] on input at bounding box center [425, 36] width 266 height 32
paste input "5147936139"
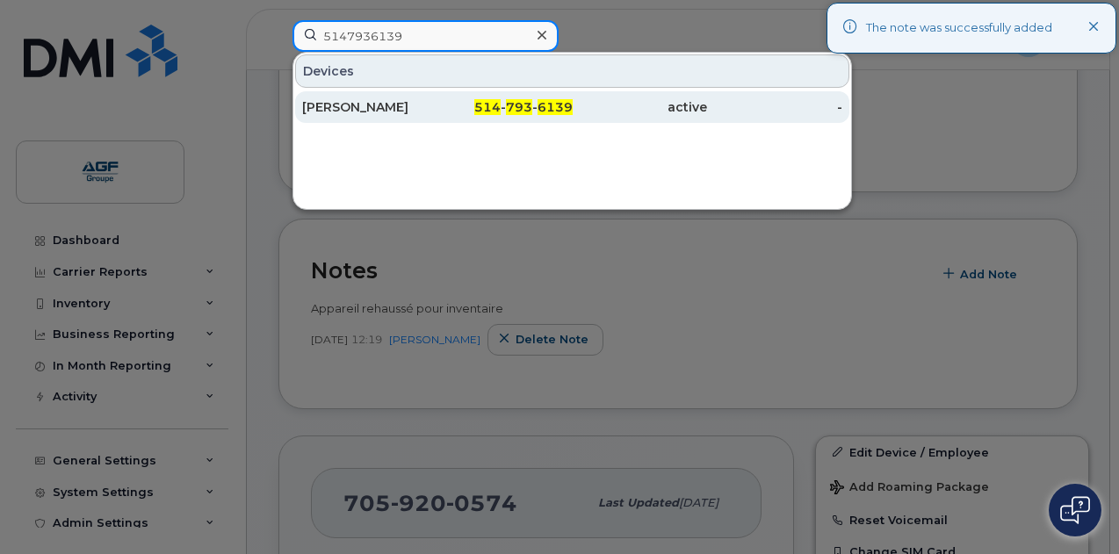
type input "5147936139"
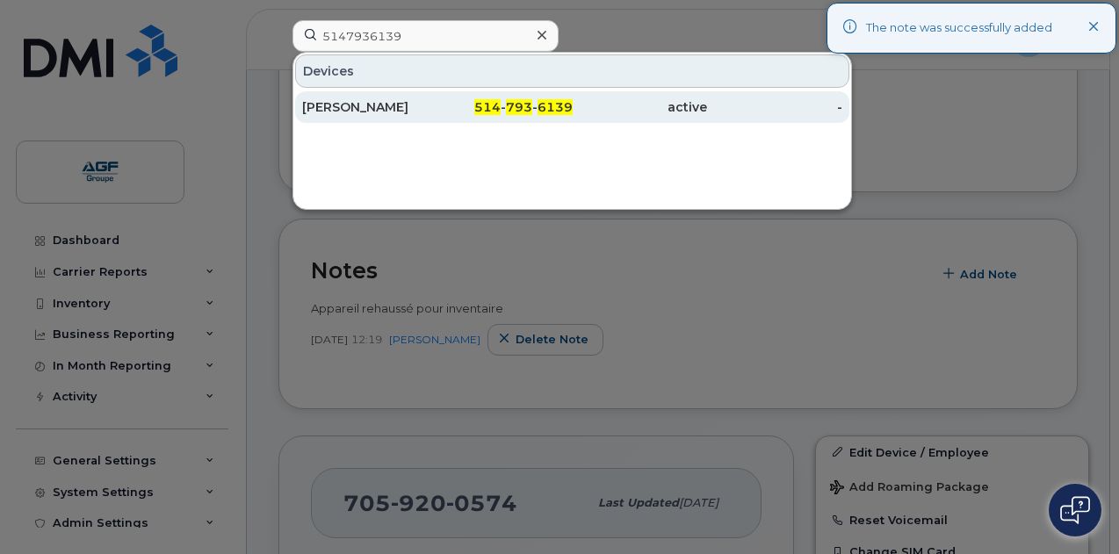
click at [421, 98] on div "Cristelle Ibit" at bounding box center [369, 107] width 135 height 18
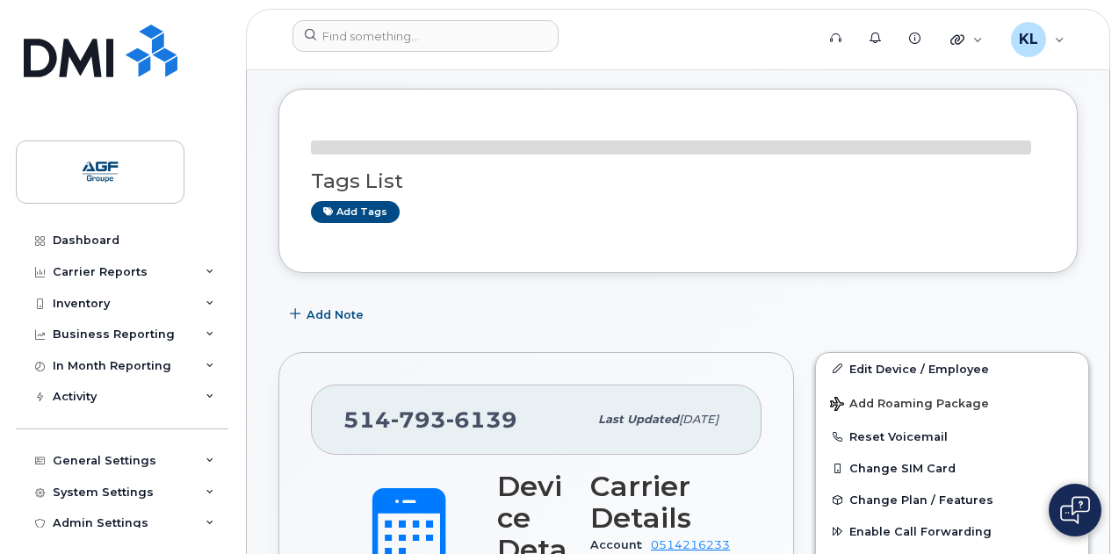
scroll to position [351, 0]
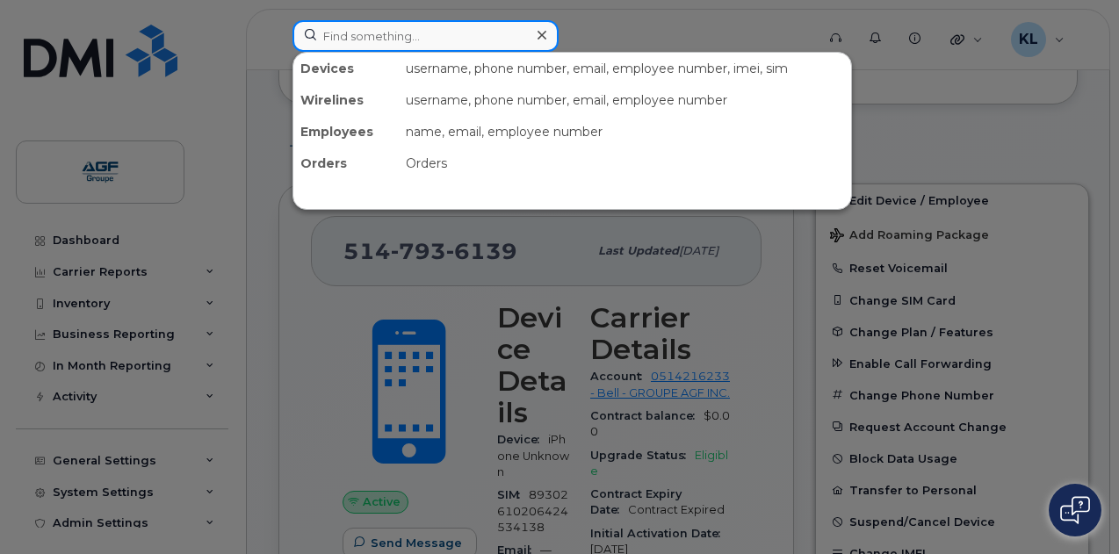
click at [442, 30] on input at bounding box center [425, 36] width 266 height 32
paste input "2267493594"
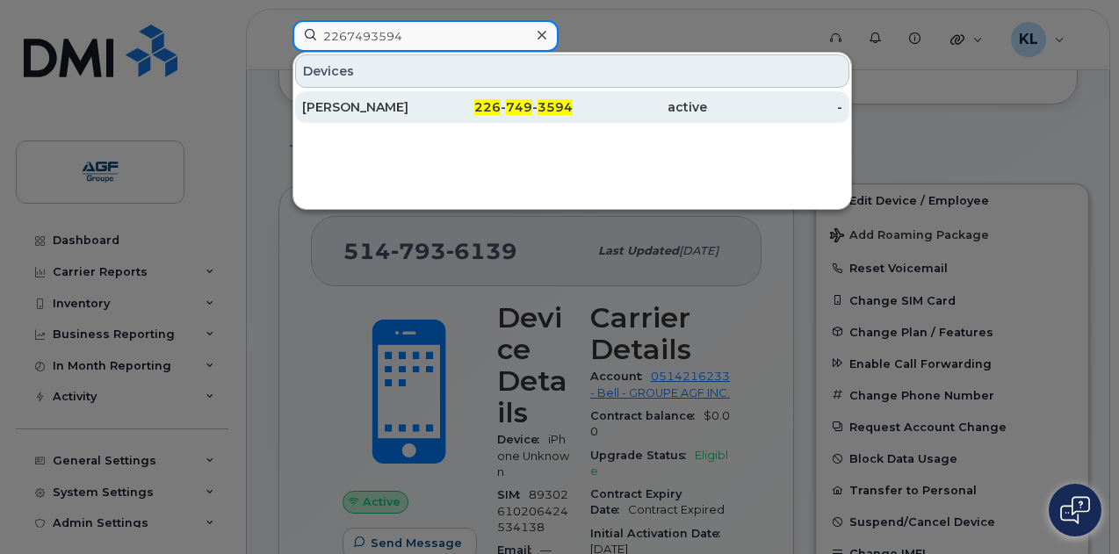
type input "2267493594"
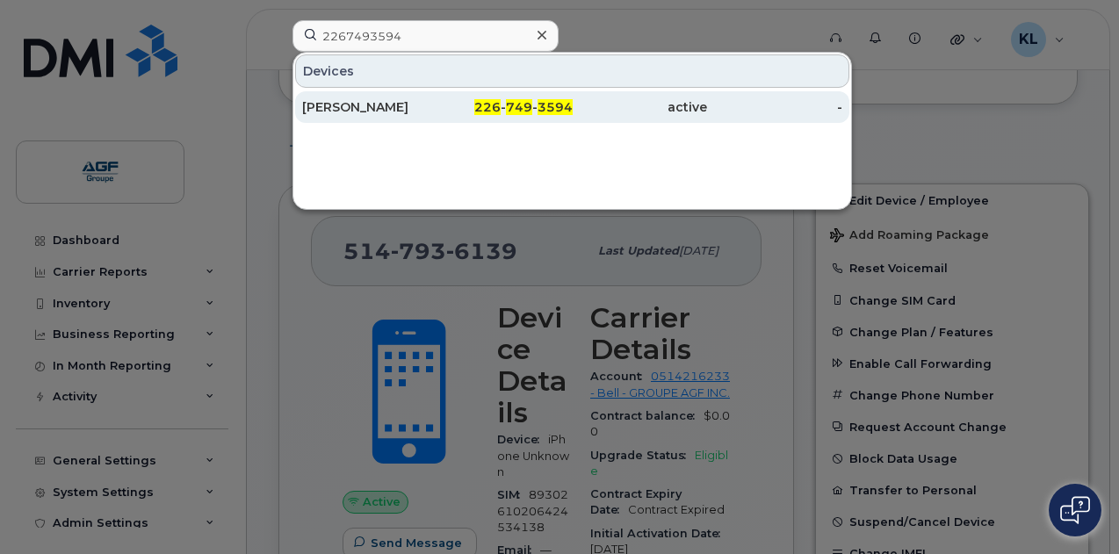
click at [451, 109] on div "226 - 749 - 3594" at bounding box center [504, 107] width 135 height 18
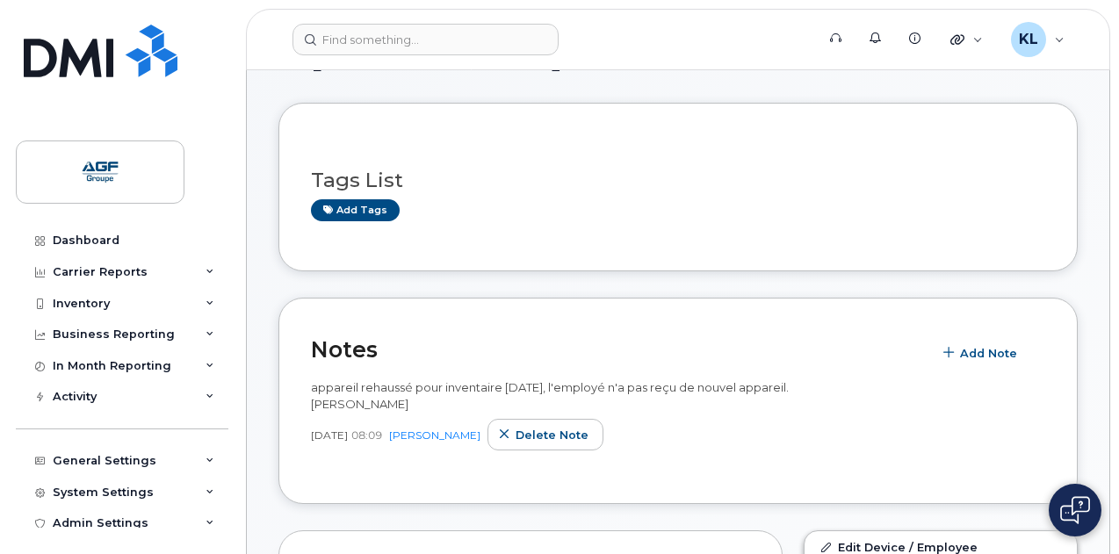
scroll to position [263, 0]
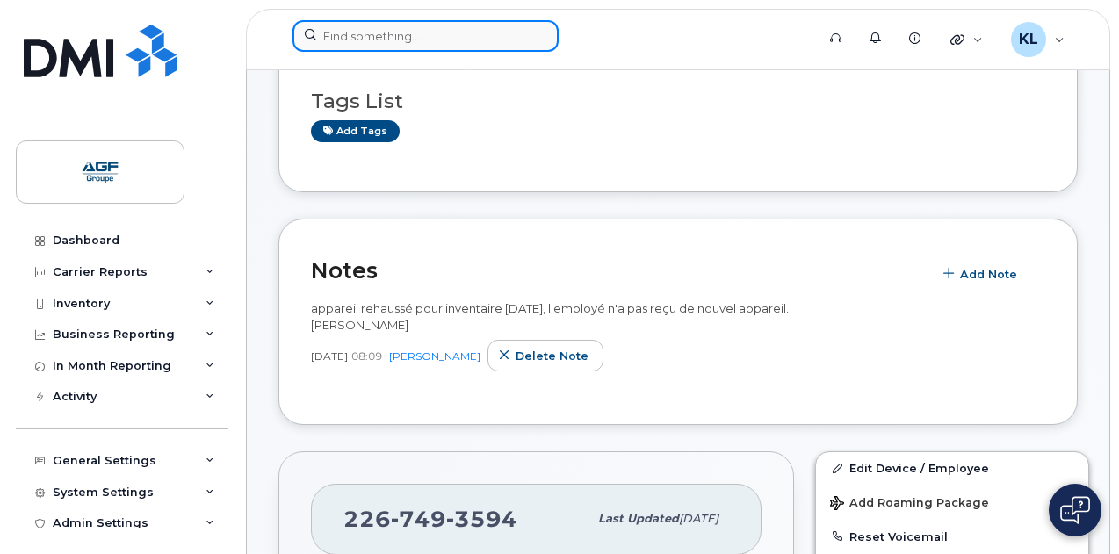
click at [436, 28] on input at bounding box center [425, 36] width 266 height 32
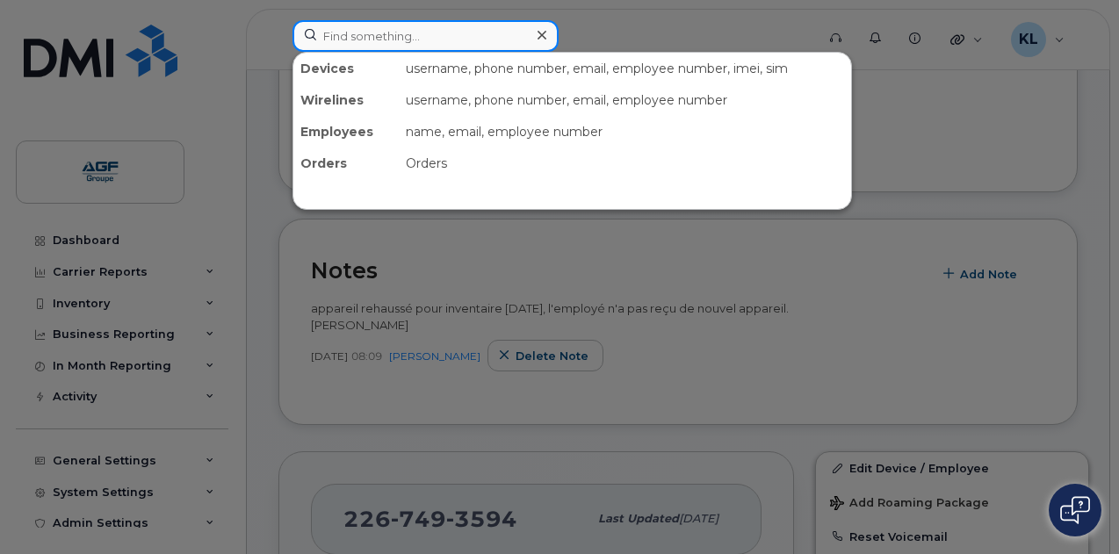
paste input "2267475897"
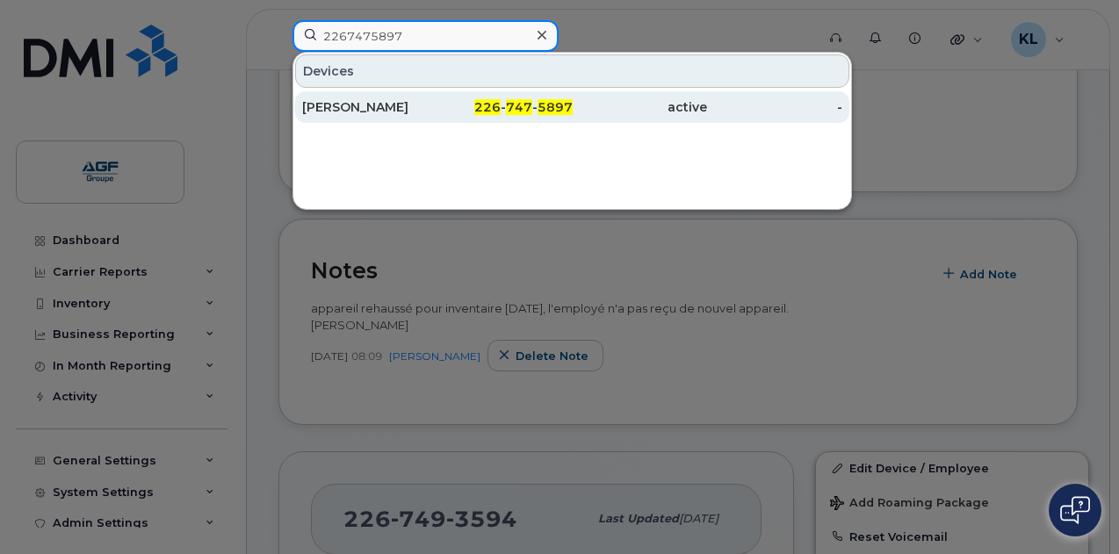
type input "2267475897"
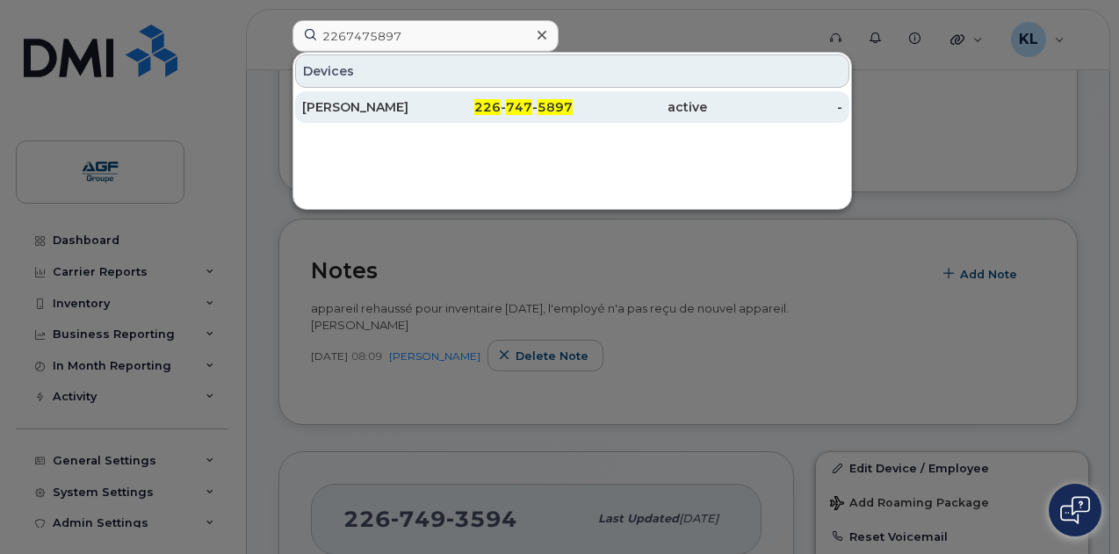
click at [439, 98] on div "226 - 747 - 5897" at bounding box center [504, 107] width 135 height 18
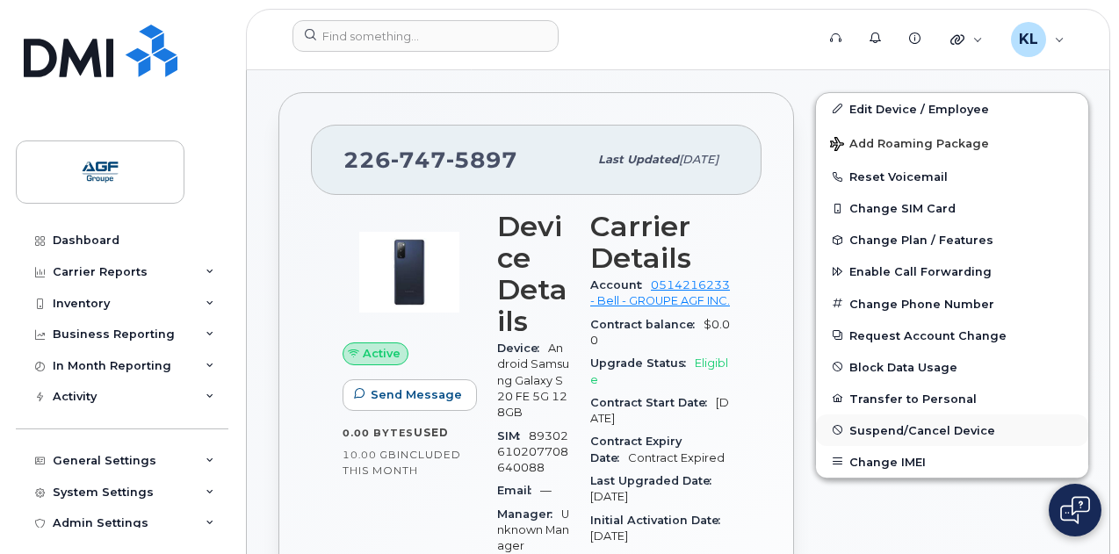
scroll to position [598, 0]
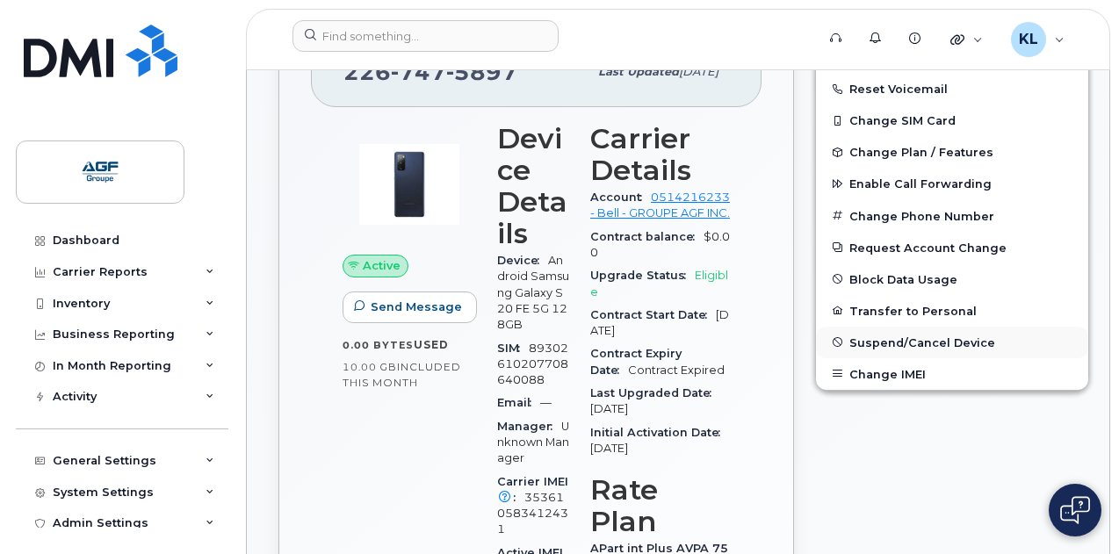
click at [917, 345] on span "Suspend/Cancel Device" at bounding box center [922, 342] width 146 height 13
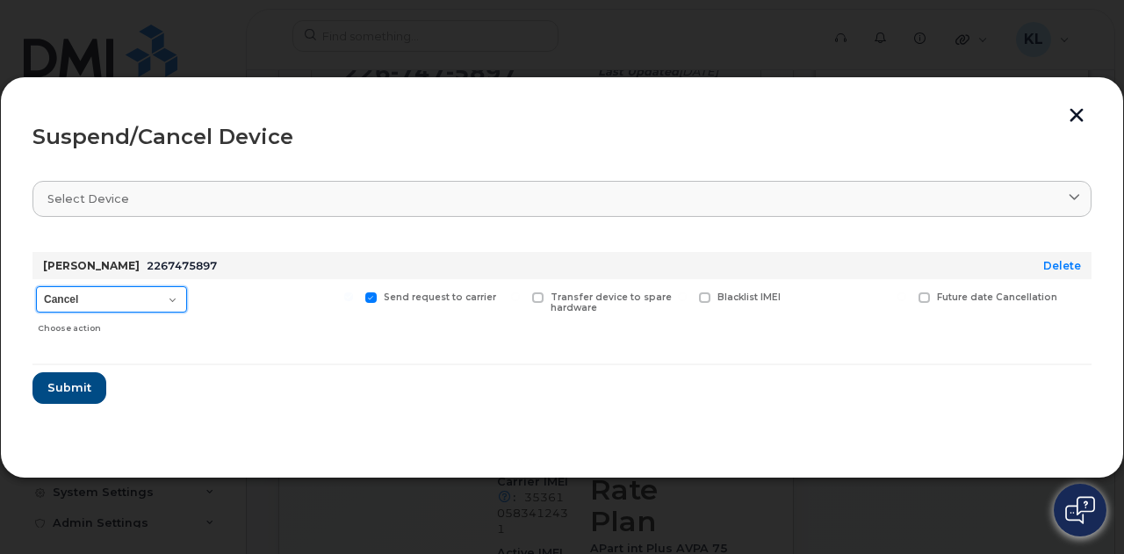
click at [103, 307] on select "Cancel Suspend - Extend Suspension Suspend - Reduced Rate Suspend - Full Rate S…" at bounding box center [111, 299] width 151 height 26
click at [36, 286] on select "Cancel Suspend - Extend Suspension Suspend - Reduced Rate Suspend - Full Rate S…" at bounding box center [111, 299] width 151 height 26
click at [61, 401] on button "Submit" at bounding box center [68, 388] width 72 height 32
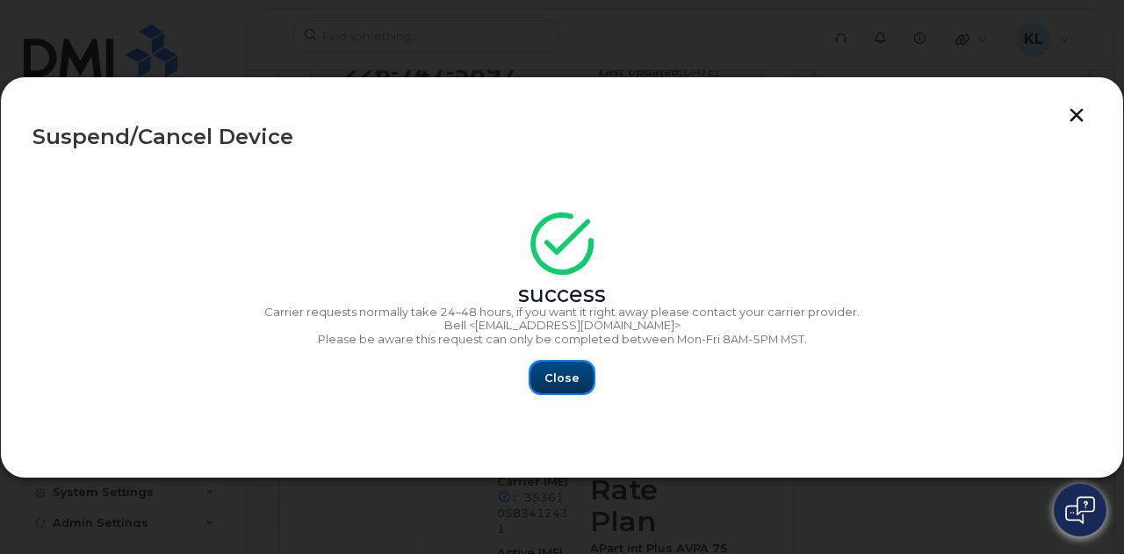
click at [547, 365] on button "Close" at bounding box center [562, 378] width 63 height 32
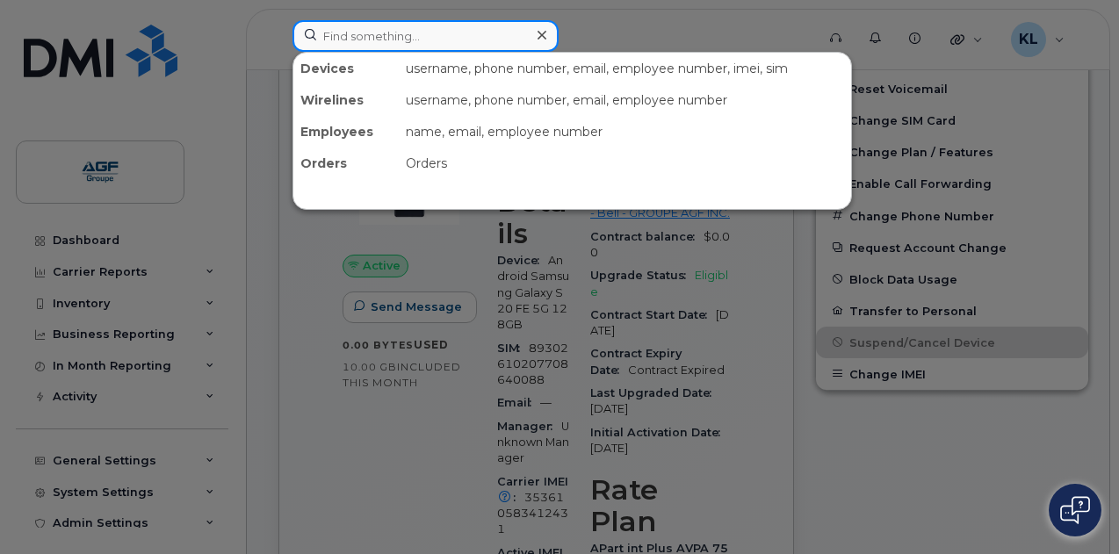
click at [466, 47] on input at bounding box center [425, 36] width 266 height 32
paste input "8193474376"
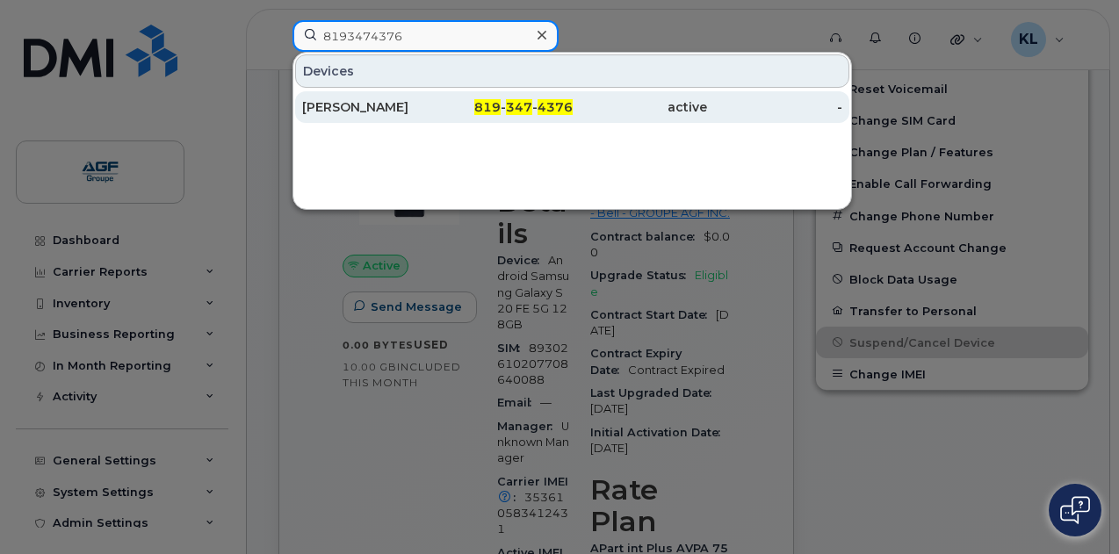
type input "8193474376"
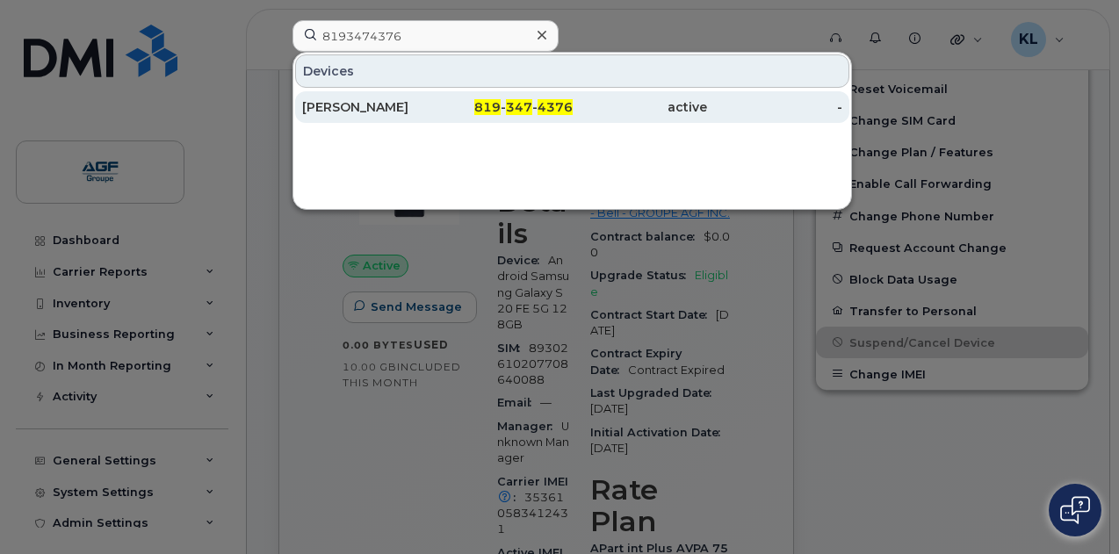
click at [454, 97] on div "819 - 347 - 4376" at bounding box center [504, 107] width 135 height 32
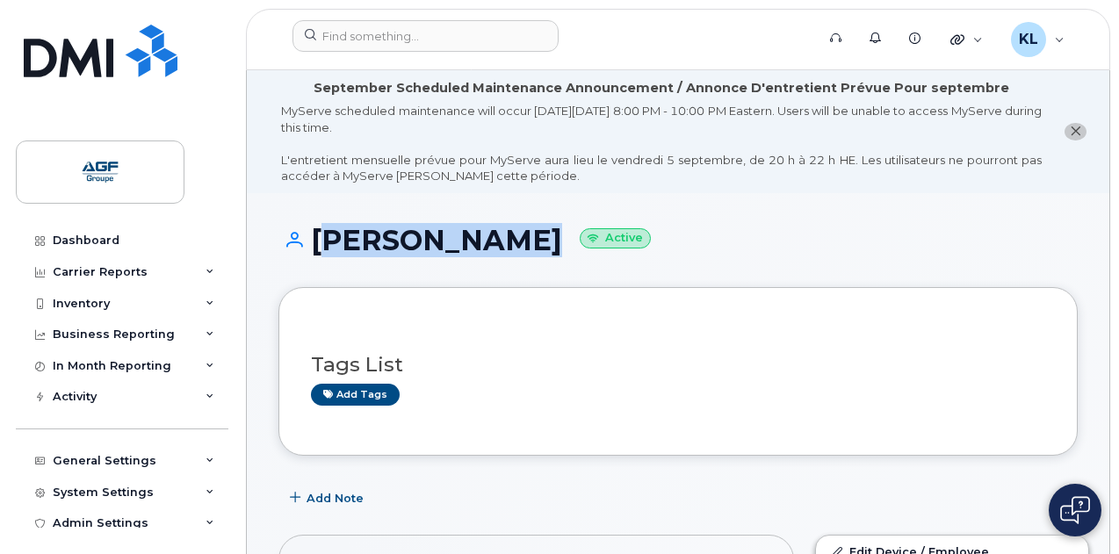
drag, startPoint x: 517, startPoint y: 242, endPoint x: 318, endPoint y: 233, distance: 199.6
click at [318, 233] on h1 "Hamza Karrad Active" at bounding box center [677, 240] width 799 height 31
copy h1 "Hamza Karrad"
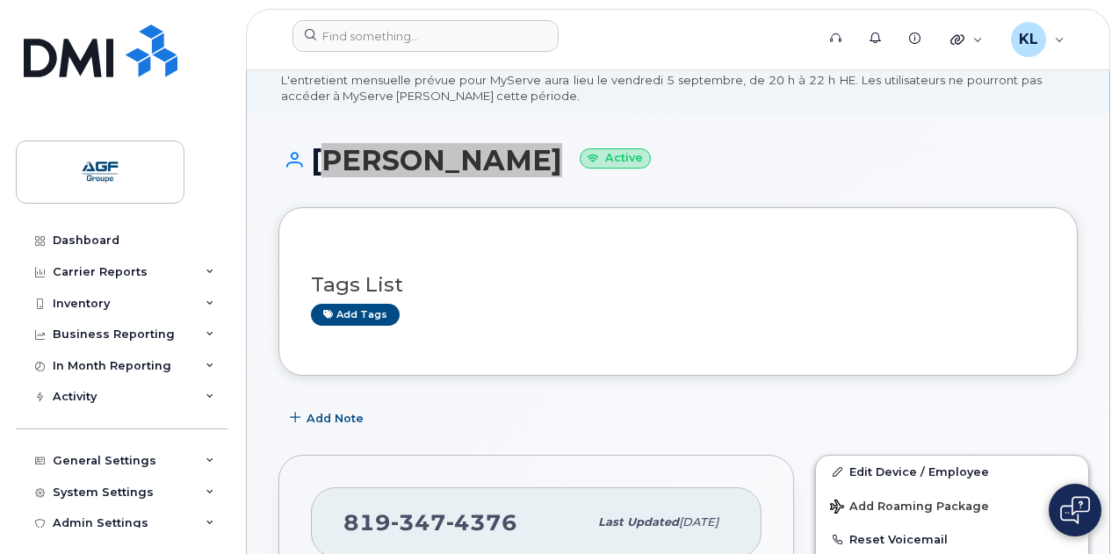
scroll to position [263, 0]
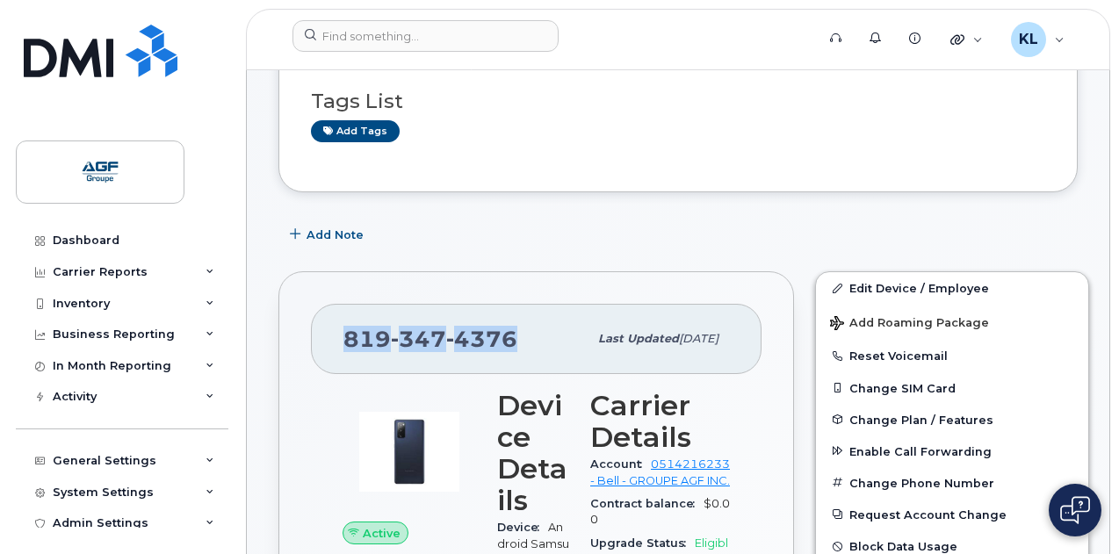
drag, startPoint x: 516, startPoint y: 343, endPoint x: 314, endPoint y: 346, distance: 202.0
click at [314, 346] on div "819 347 4376 Last updated Mar 29, 2025" at bounding box center [536, 339] width 451 height 70
copy span "819 347 4376"
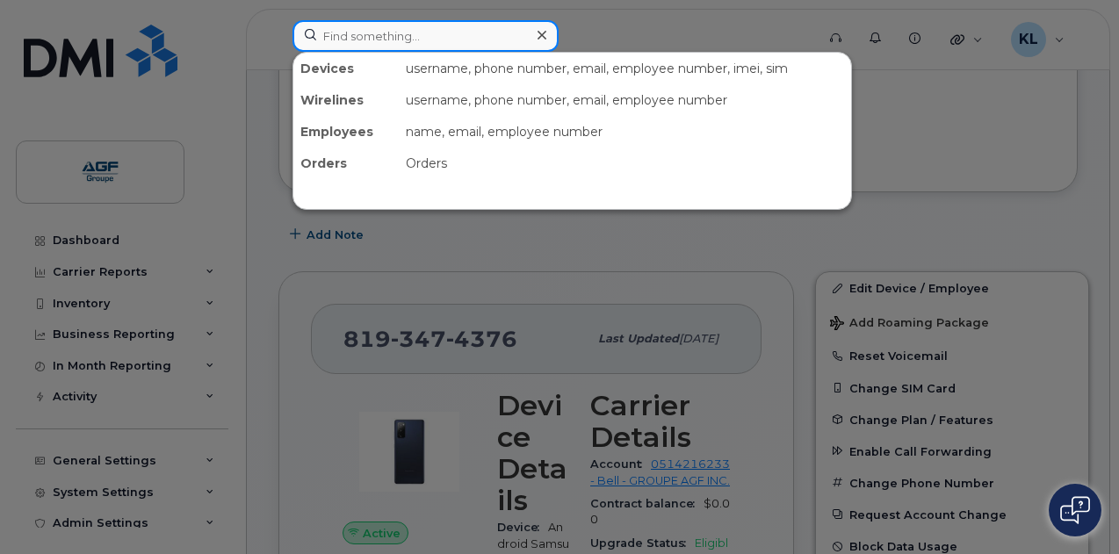
click at [462, 48] on input at bounding box center [425, 36] width 266 height 32
paste input "5195021755"
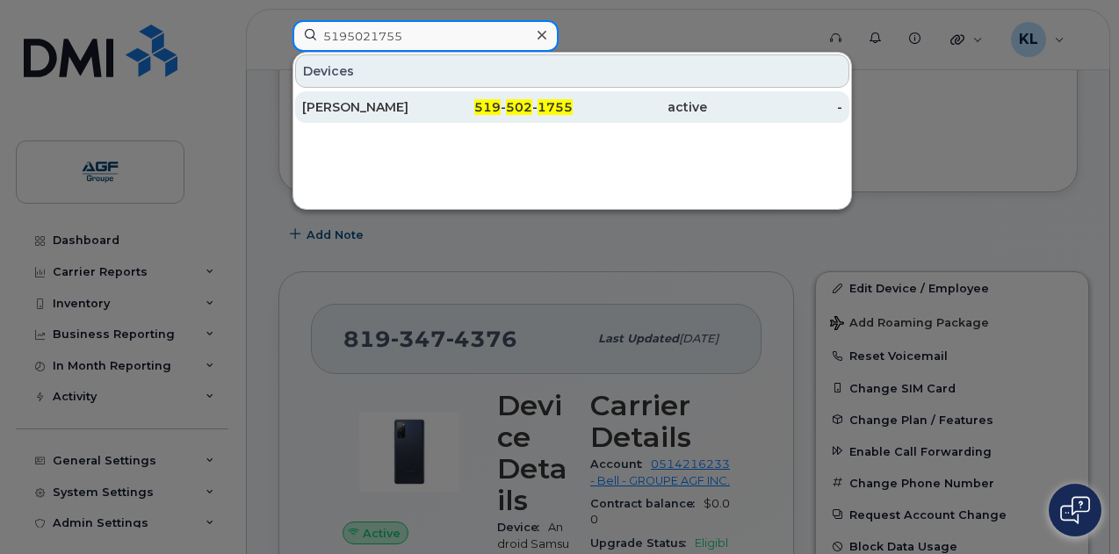
type input "5195021755"
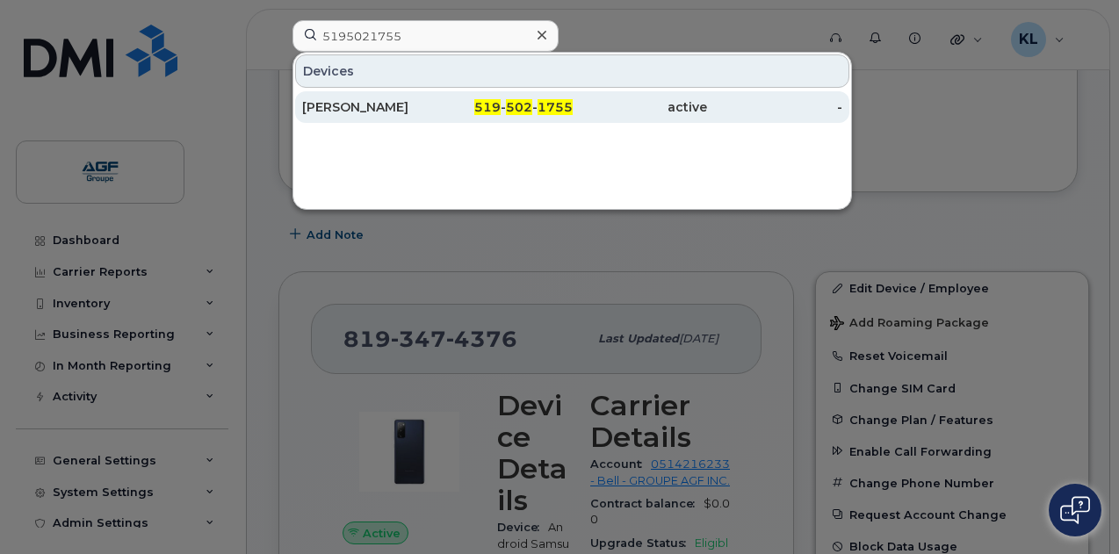
click at [455, 96] on div "519 - 502 - 1755" at bounding box center [504, 107] width 135 height 32
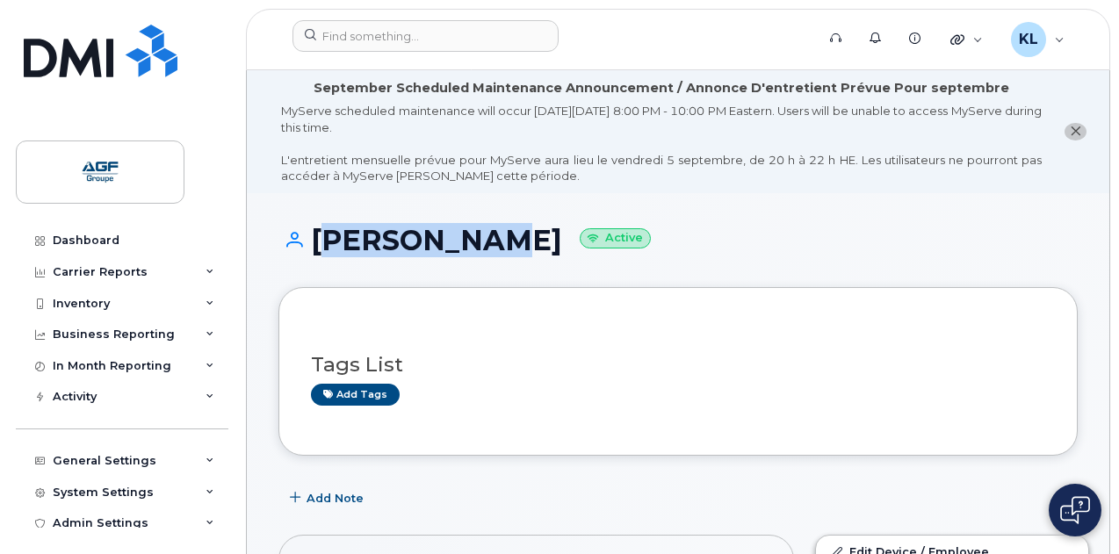
drag, startPoint x: 476, startPoint y: 227, endPoint x: 321, endPoint y: 231, distance: 154.6
click at [321, 231] on h1 "[PERSON_NAME] Active" at bounding box center [677, 240] width 799 height 31
copy h1 "[PERSON_NAME]"
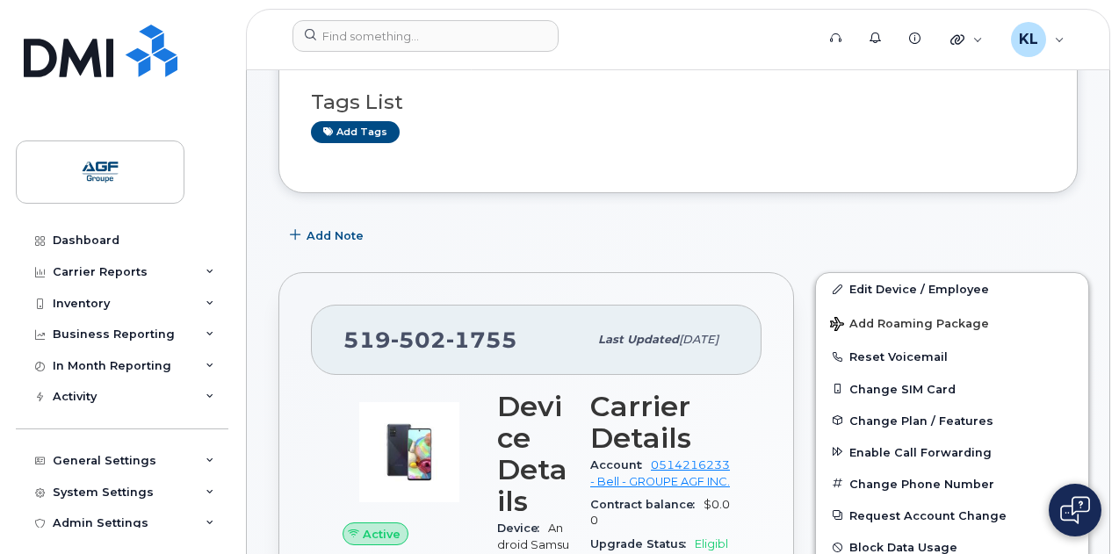
scroll to position [263, 0]
drag, startPoint x: 510, startPoint y: 336, endPoint x: 343, endPoint y: 336, distance: 167.8
click at [343, 336] on span "[PHONE_NUMBER]" at bounding box center [430, 339] width 174 height 26
copy span "[PHONE_NUMBER]"
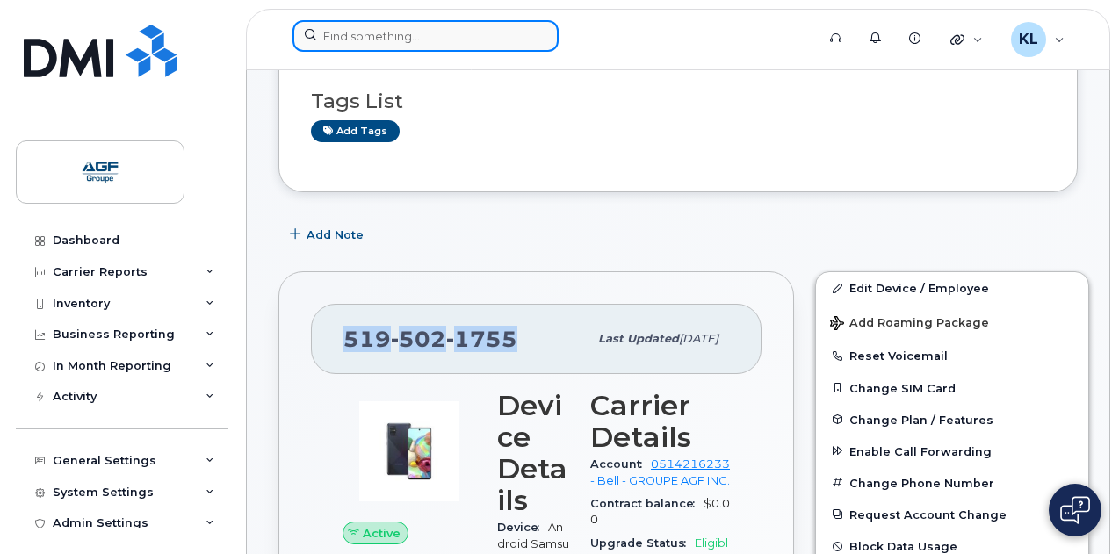
click at [477, 34] on input at bounding box center [425, 36] width 266 height 32
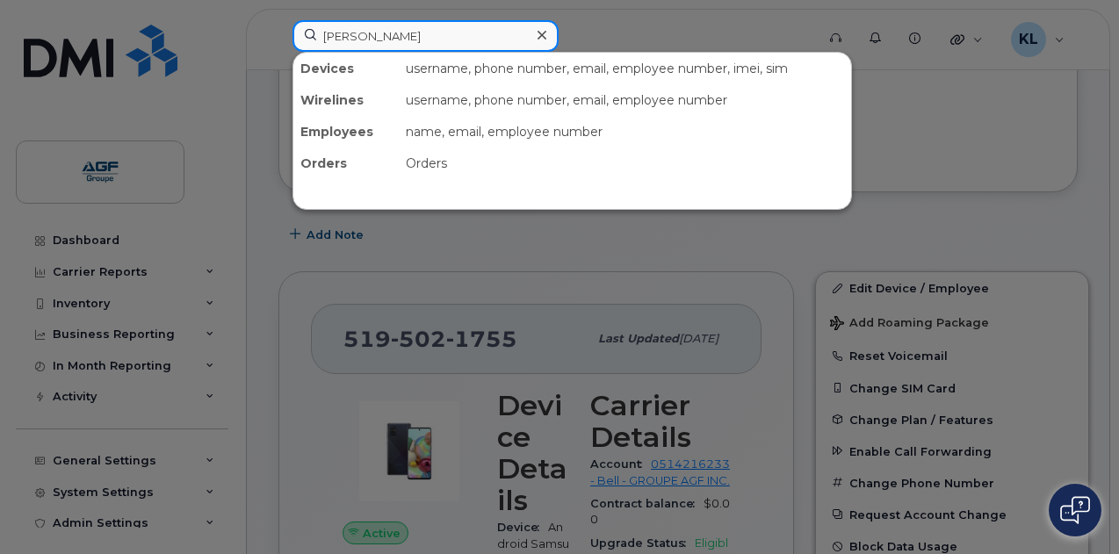
type input "[PERSON_NAME]"
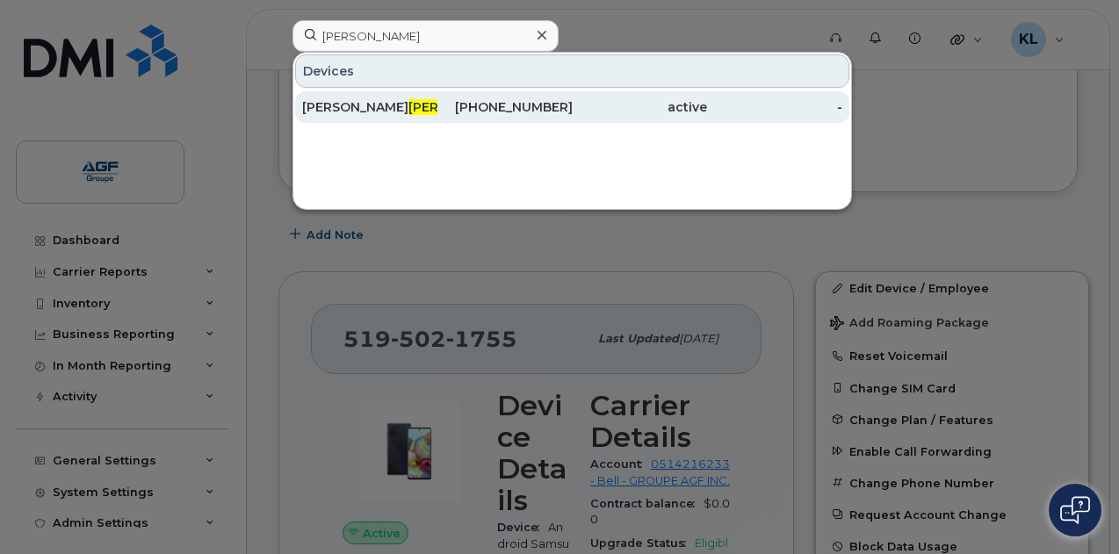
click at [408, 101] on span "[PERSON_NAME]" at bounding box center [461, 107] width 106 height 16
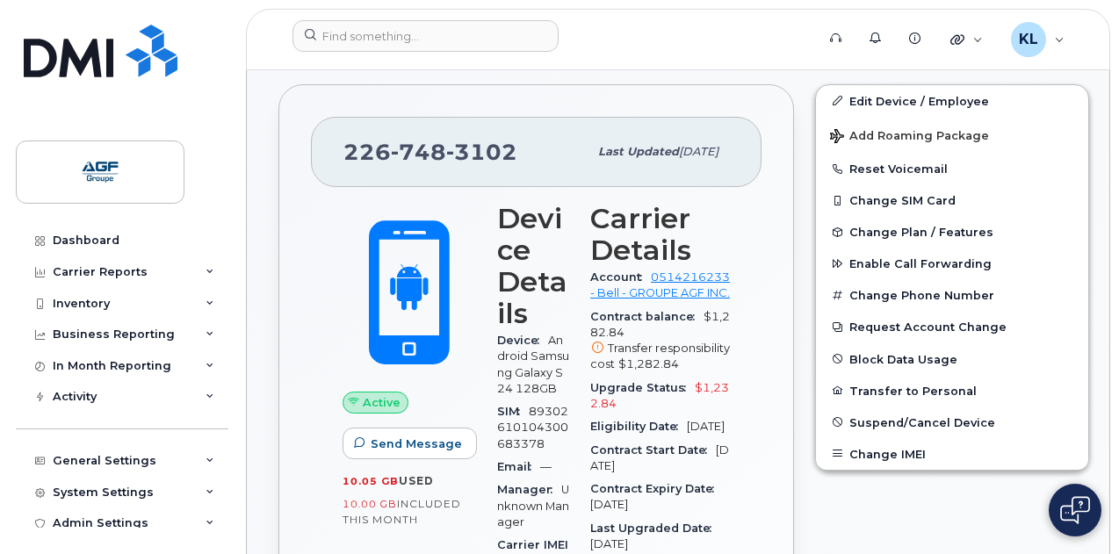
scroll to position [263, 0]
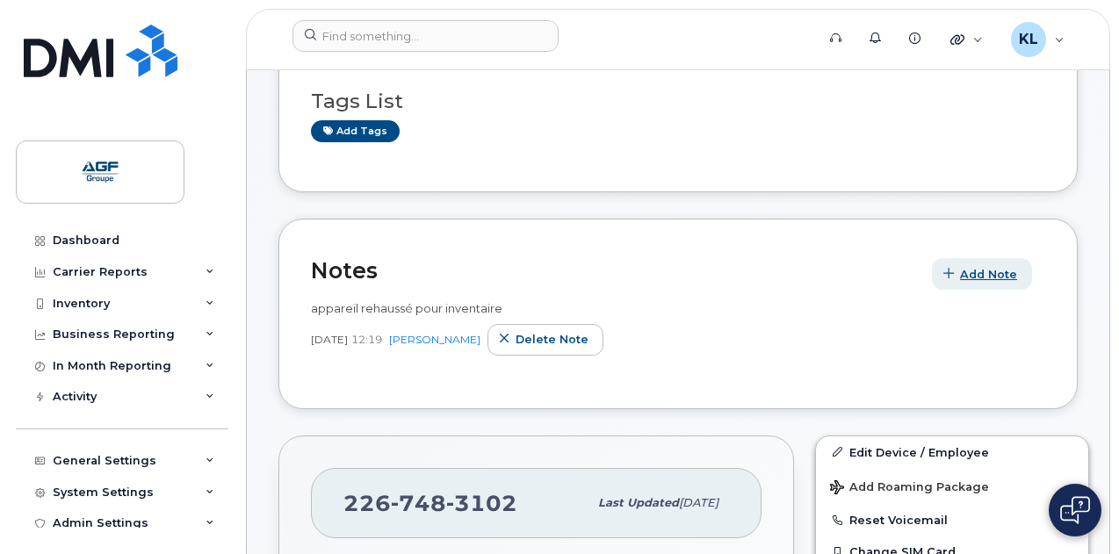
click at [971, 275] on span "Add Note" at bounding box center [988, 274] width 57 height 17
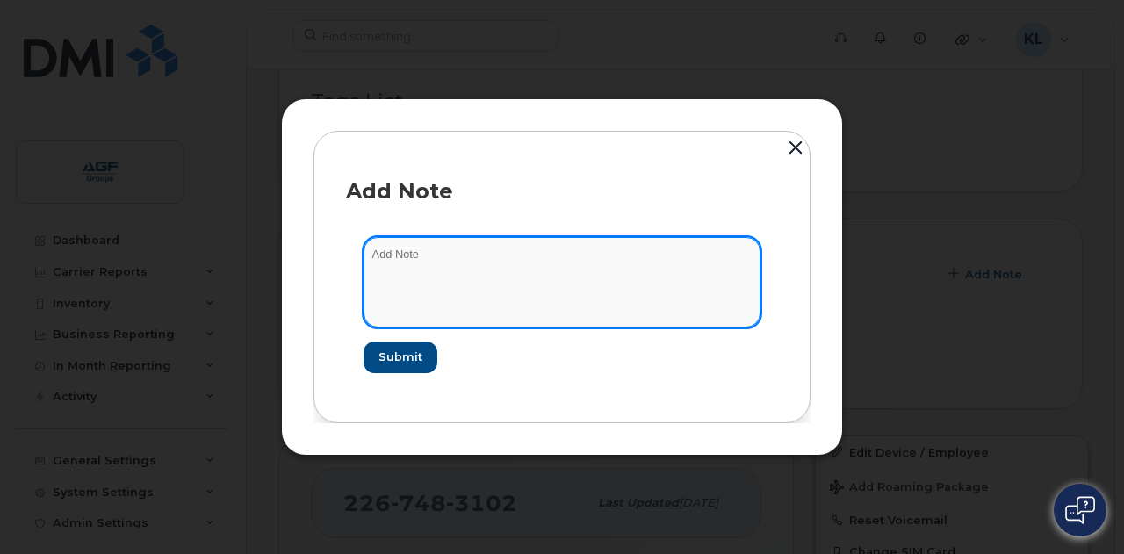
click at [729, 271] on textarea at bounding box center [562, 282] width 397 height 90
type textarea "[PERSON_NAME] appareil envoyé à l'employé en [DATE]"
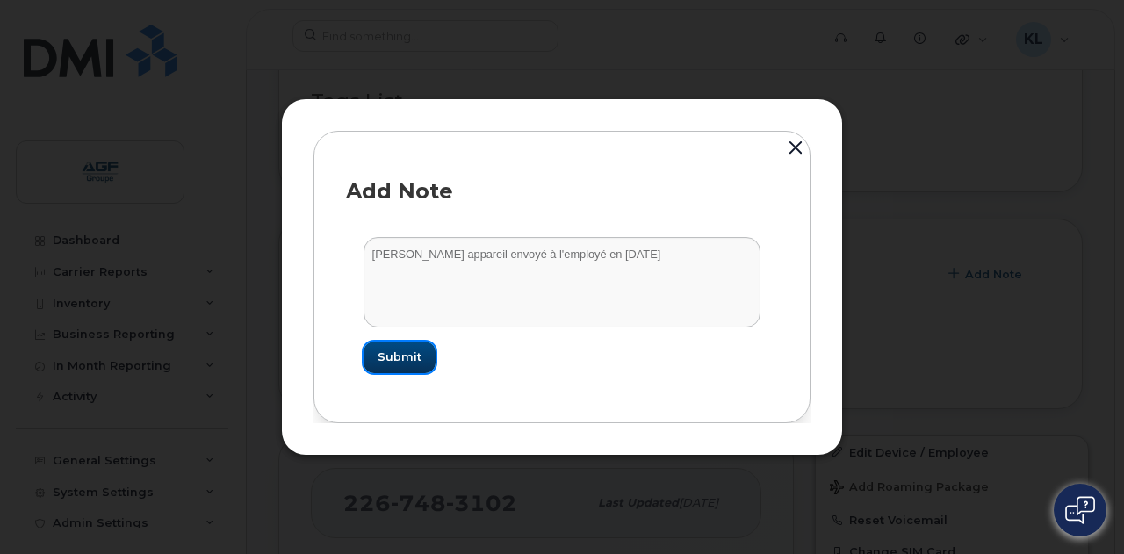
click at [409, 350] on span "Submit" at bounding box center [400, 357] width 44 height 17
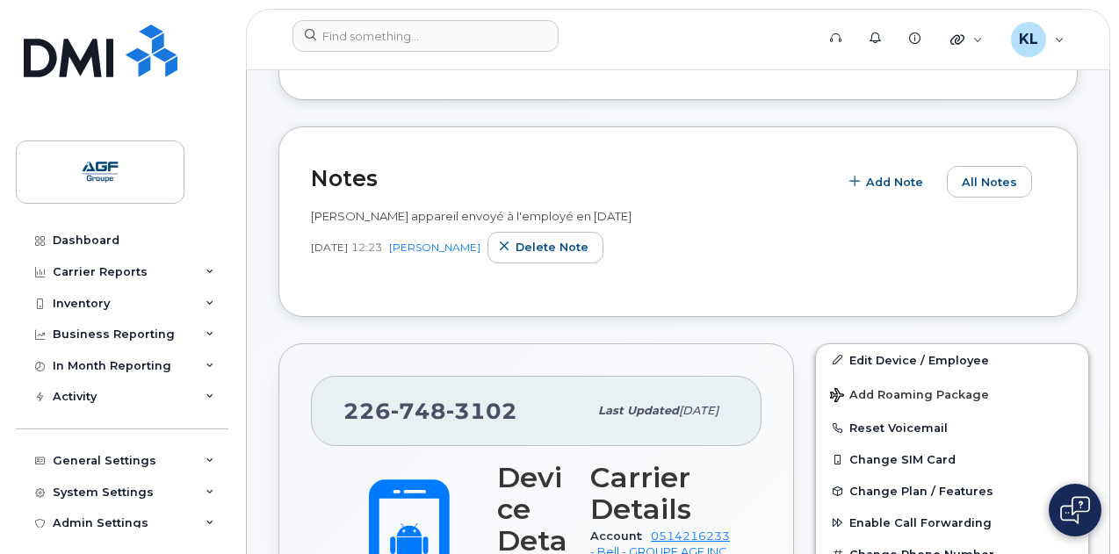
scroll to position [439, 0]
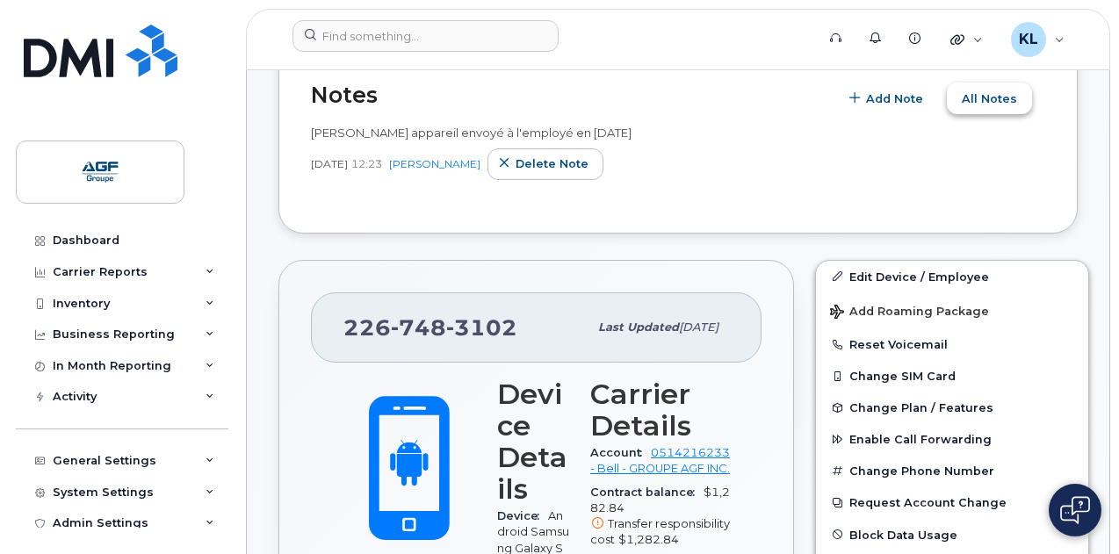
click at [966, 105] on span "All Notes" at bounding box center [989, 98] width 55 height 17
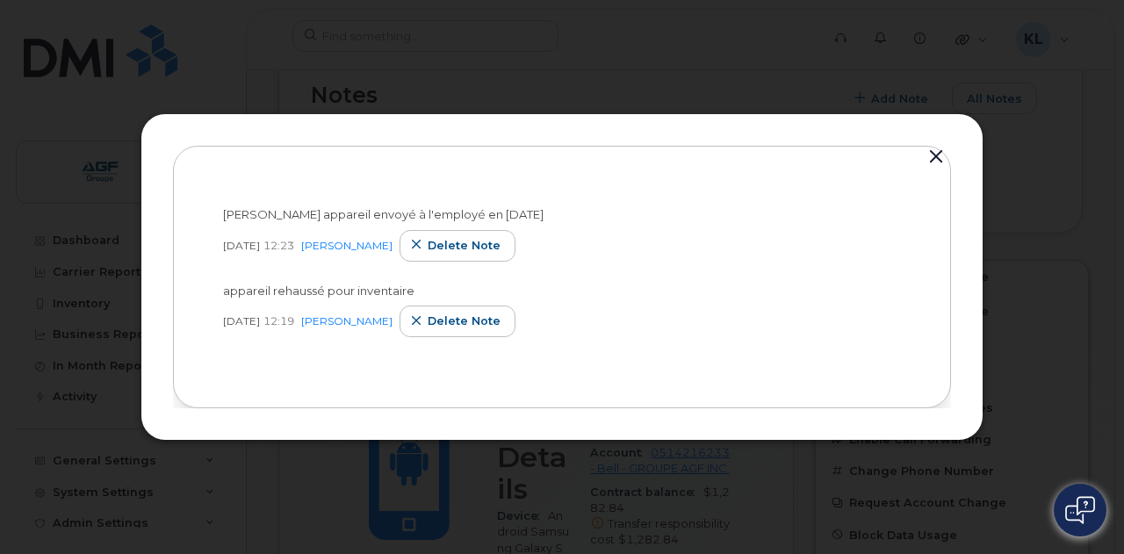
click at [947, 168] on button "button" at bounding box center [936, 157] width 26 height 25
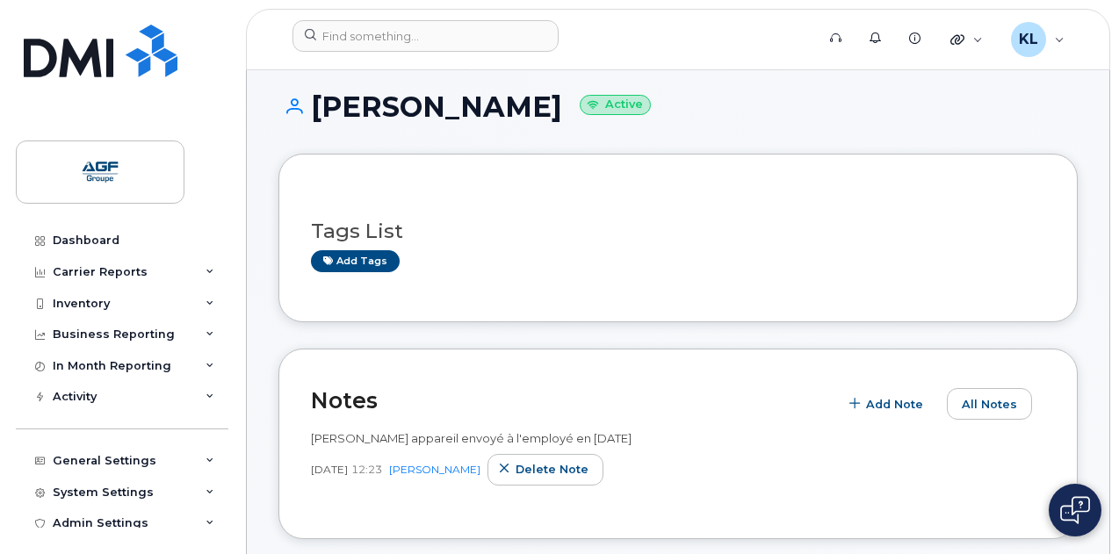
scroll to position [88, 0]
